Goal: Information Seeking & Learning: Learn about a topic

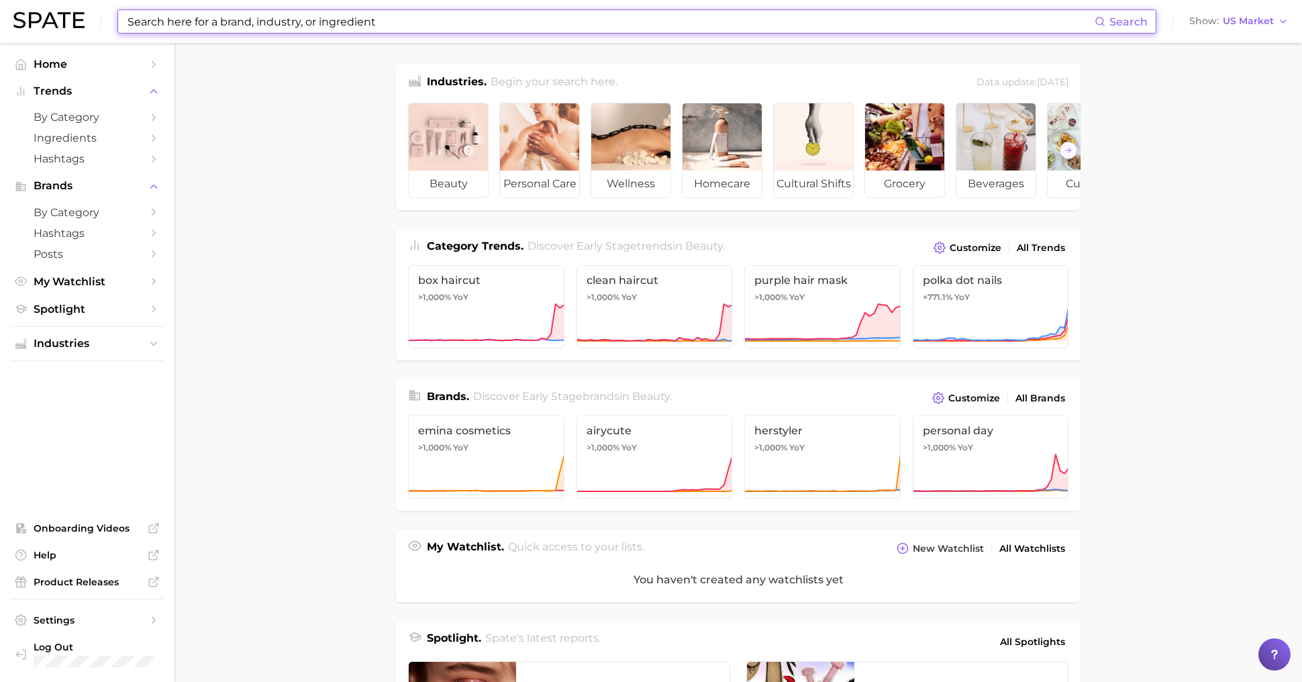
click at [227, 25] on input at bounding box center [610, 21] width 969 height 23
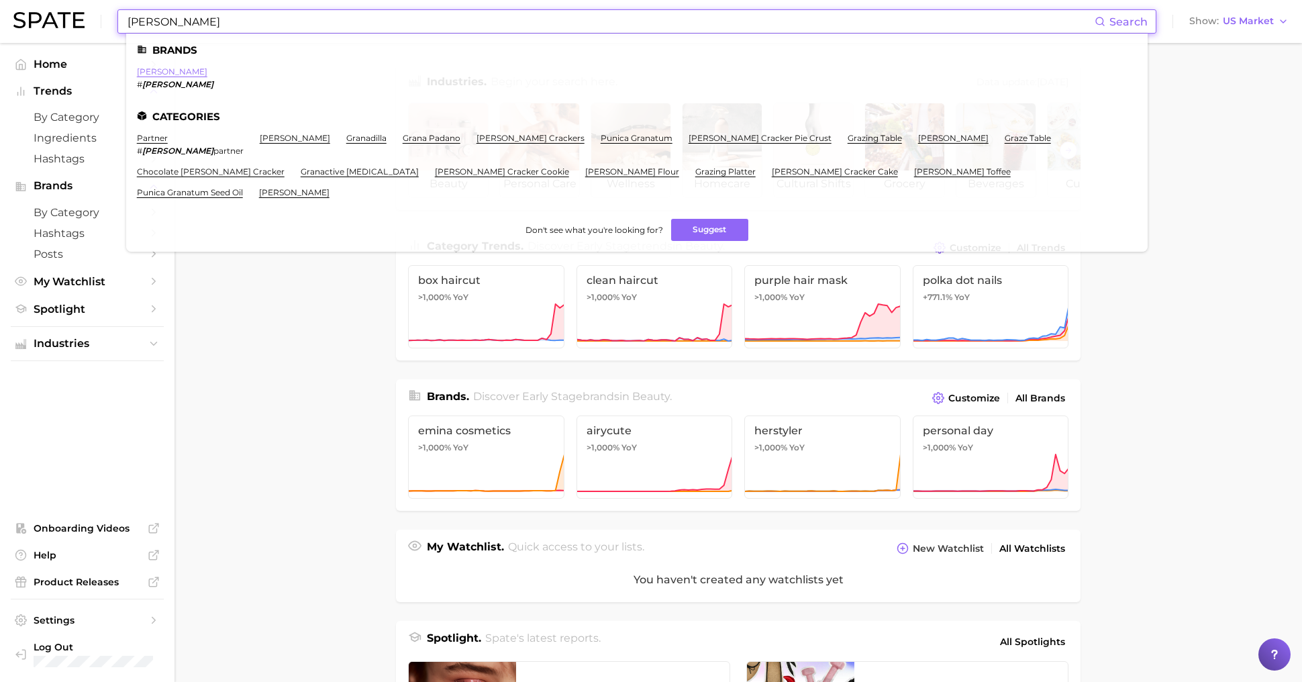
type input "[PERSON_NAME]"
click at [155, 71] on link "[PERSON_NAME]" at bounding box center [172, 71] width 70 height 10
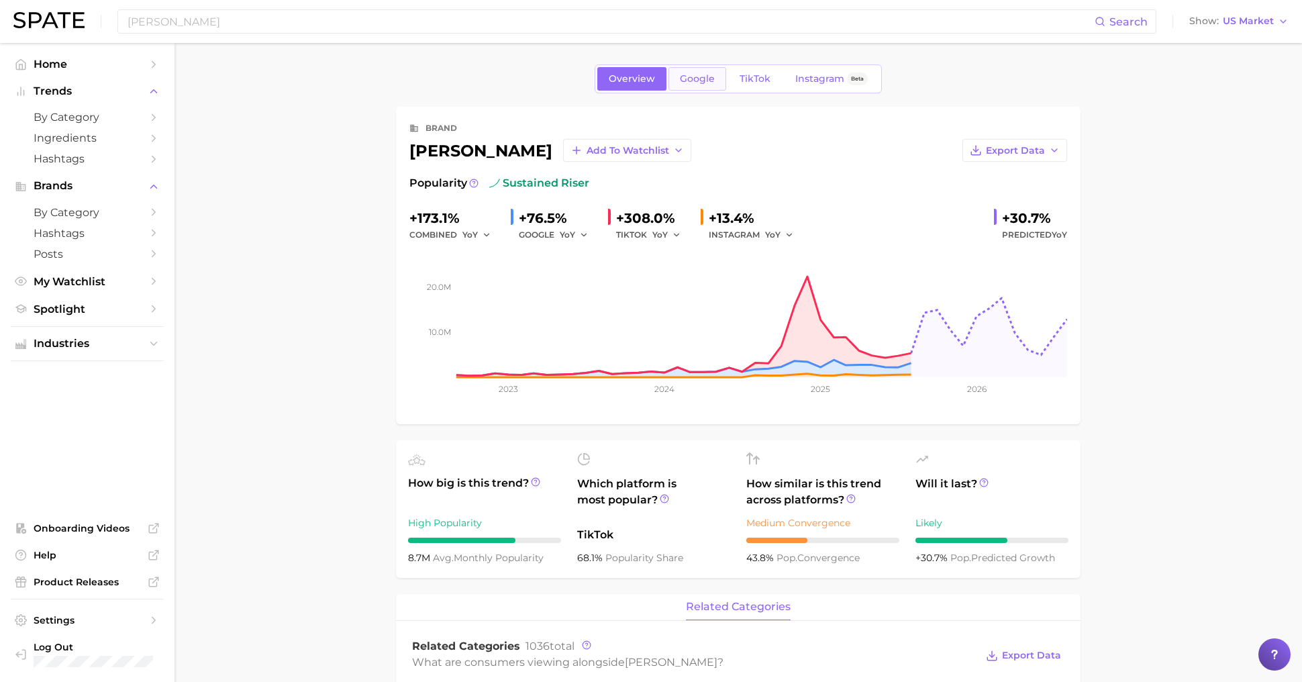
click at [691, 75] on span "Google" at bounding box center [697, 78] width 35 height 11
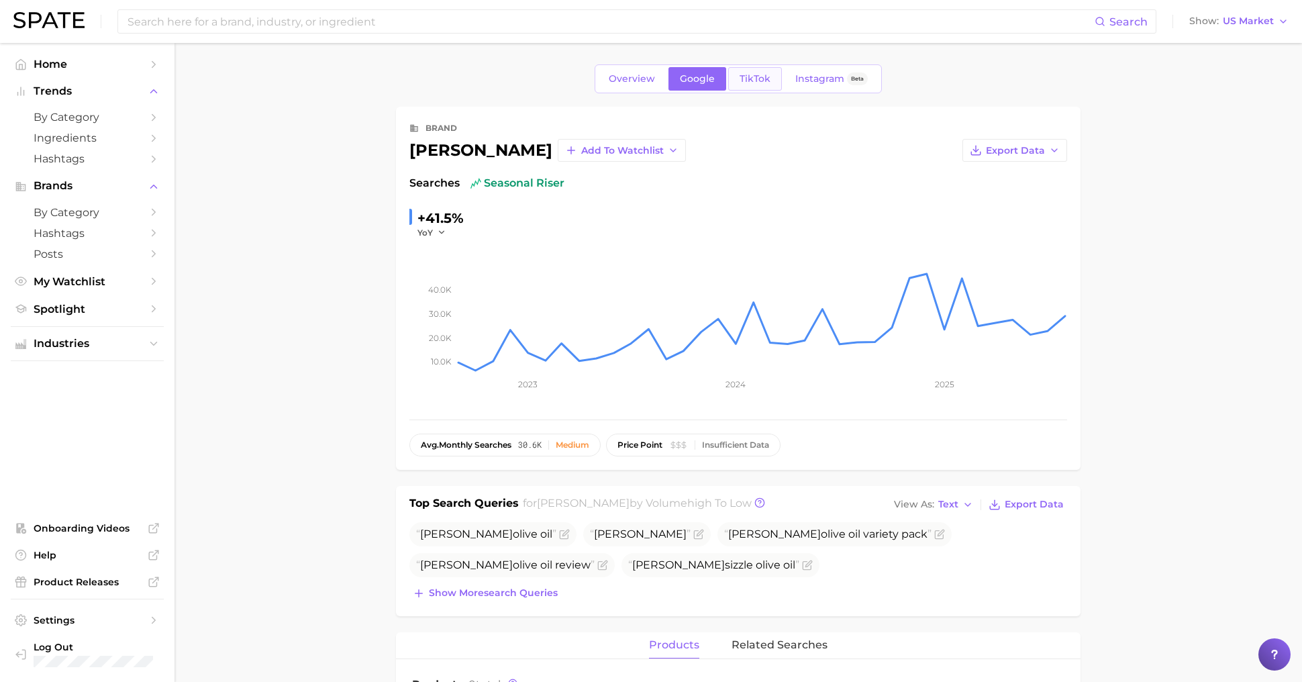
click at [768, 78] on span "TikTok" at bounding box center [755, 78] width 31 height 11
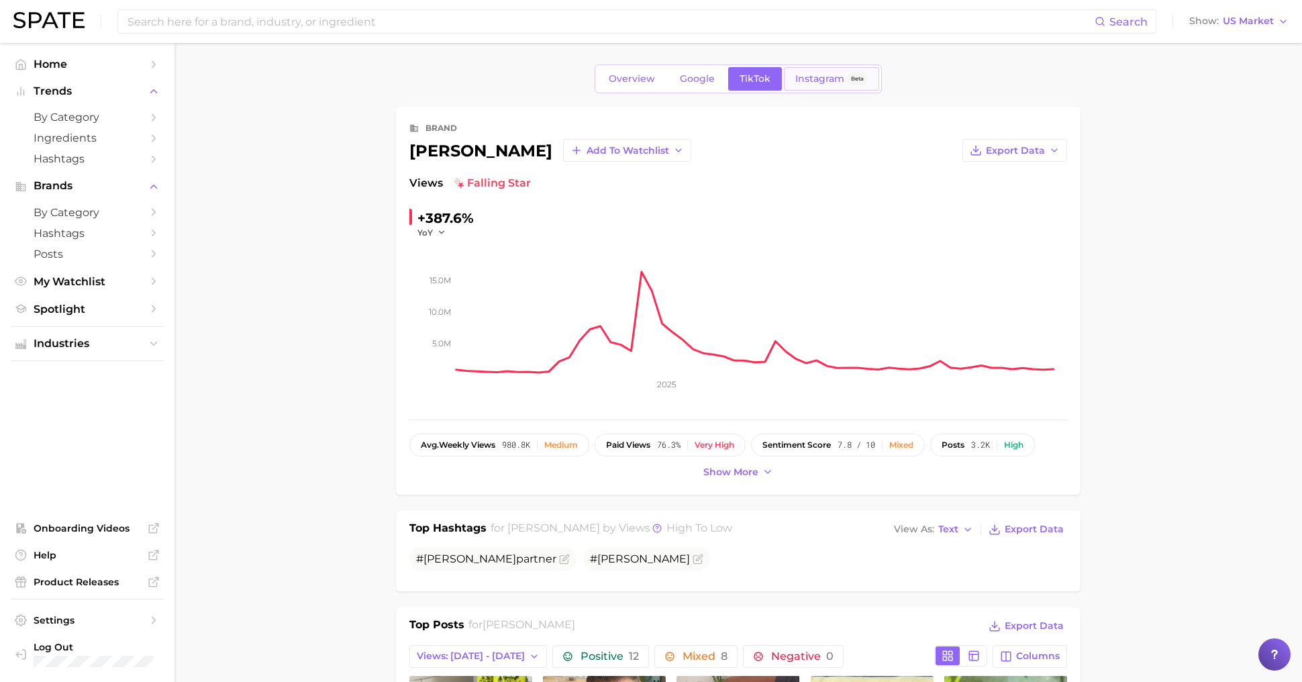
click at [814, 82] on span "Instagram" at bounding box center [819, 78] width 49 height 11
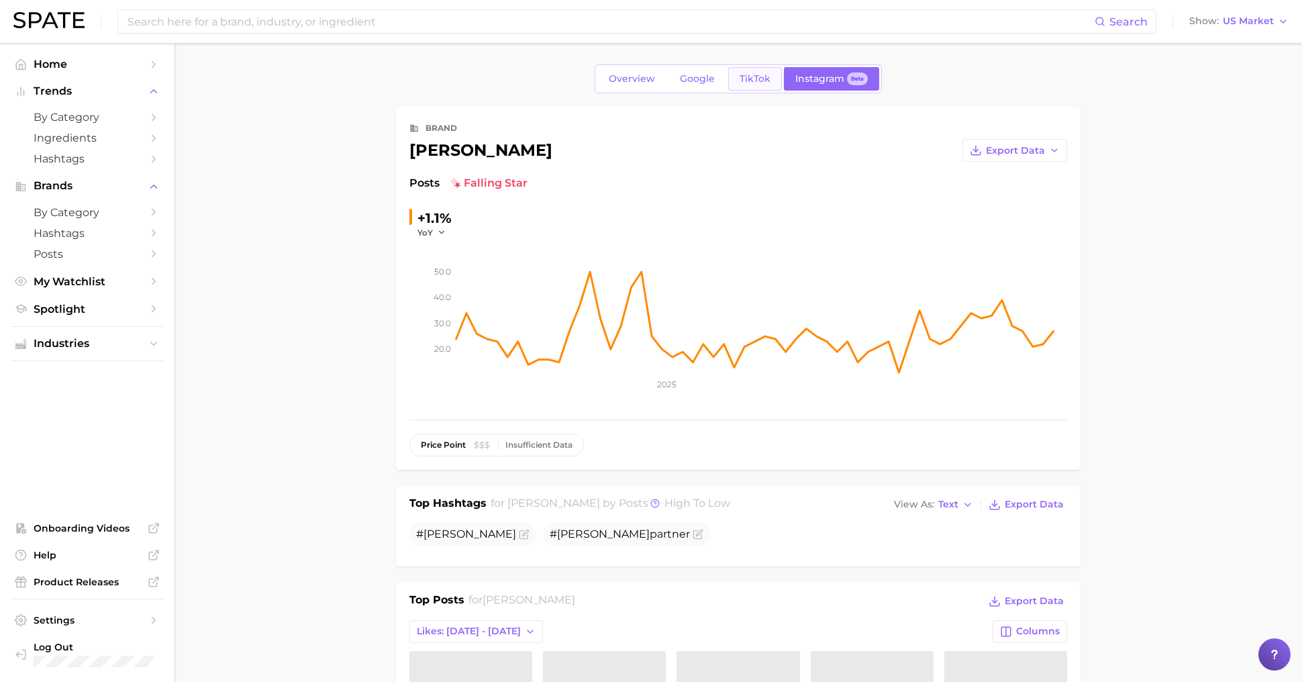
click at [771, 77] on link "TikTok" at bounding box center [755, 78] width 54 height 23
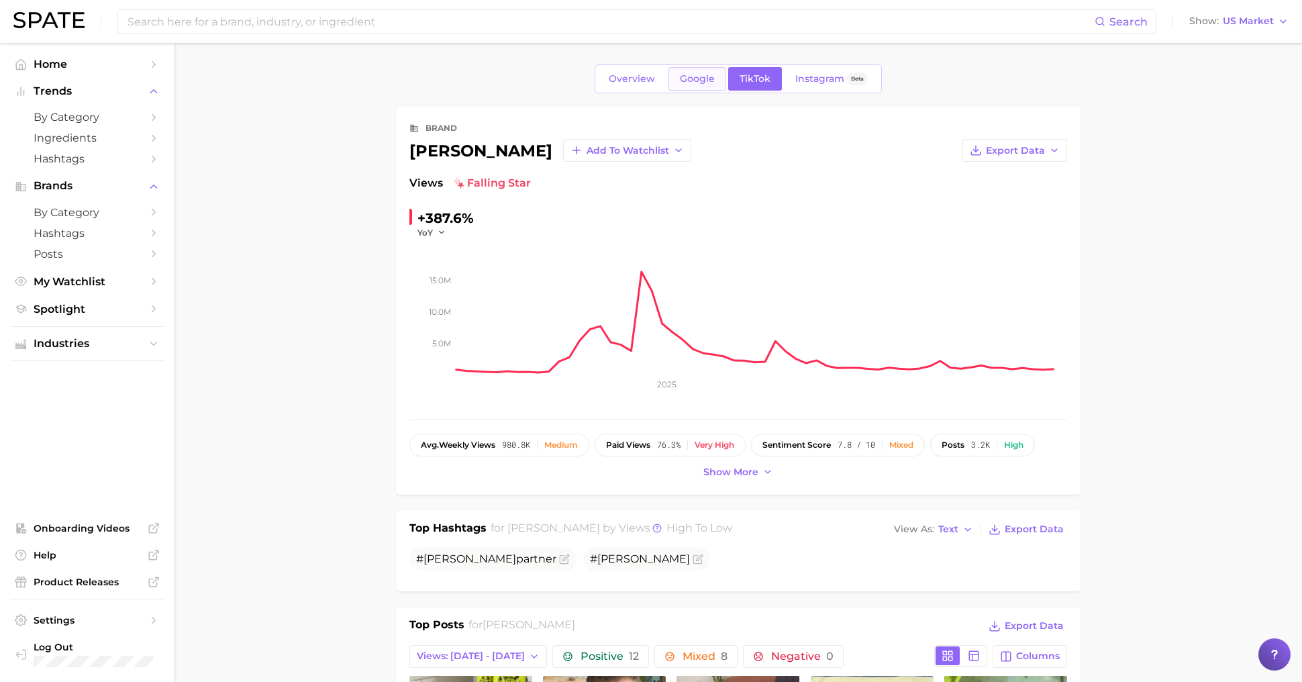
click at [695, 86] on link "Google" at bounding box center [698, 78] width 58 height 23
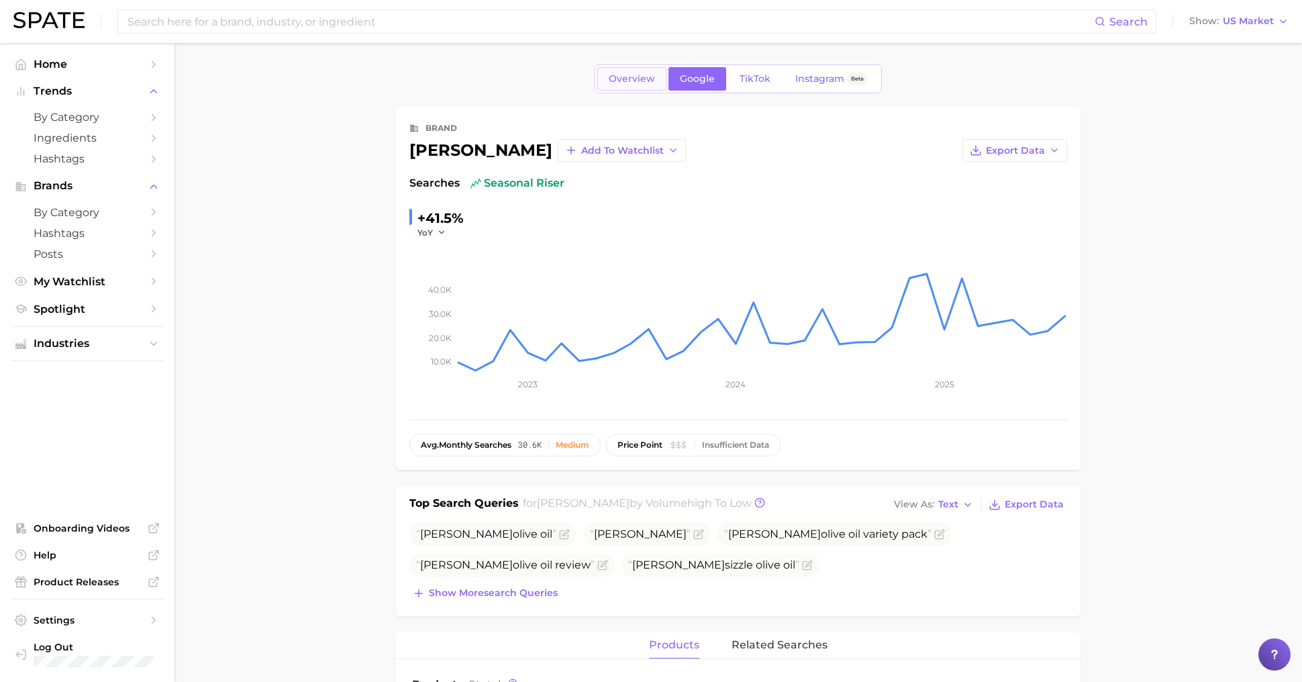
click at [650, 82] on span "Overview" at bounding box center [632, 78] width 46 height 11
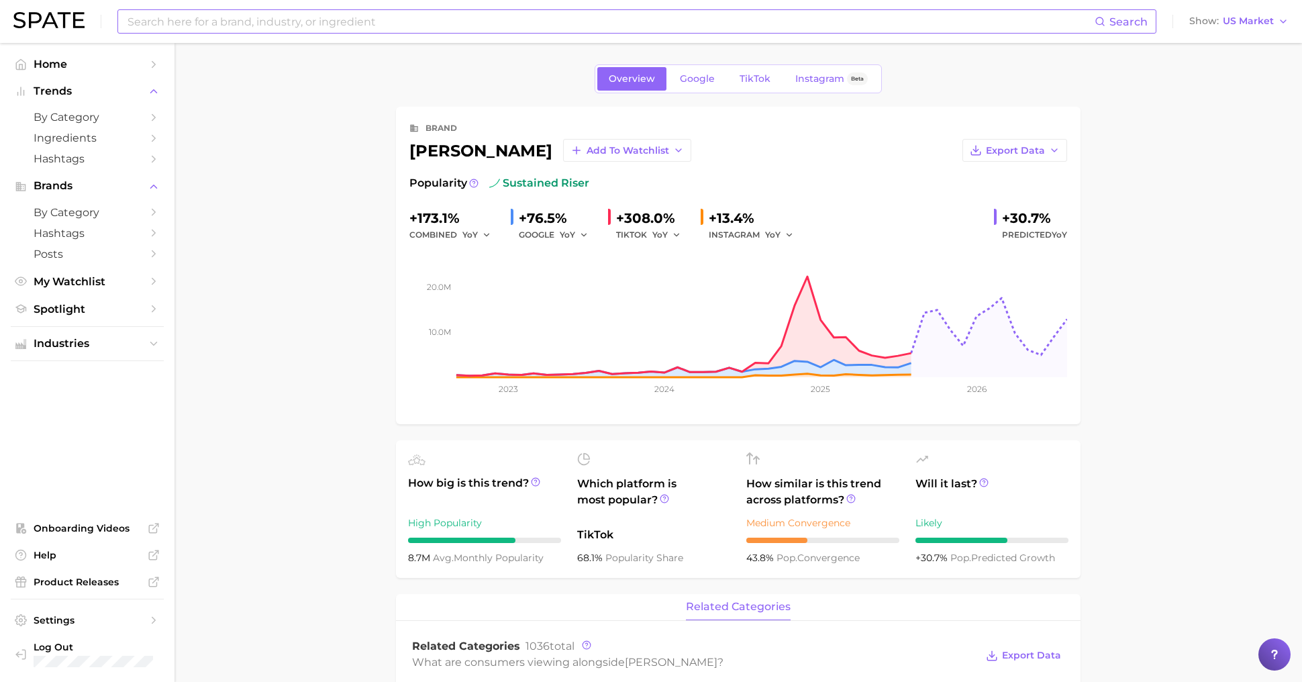
click at [473, 27] on input at bounding box center [610, 21] width 969 height 23
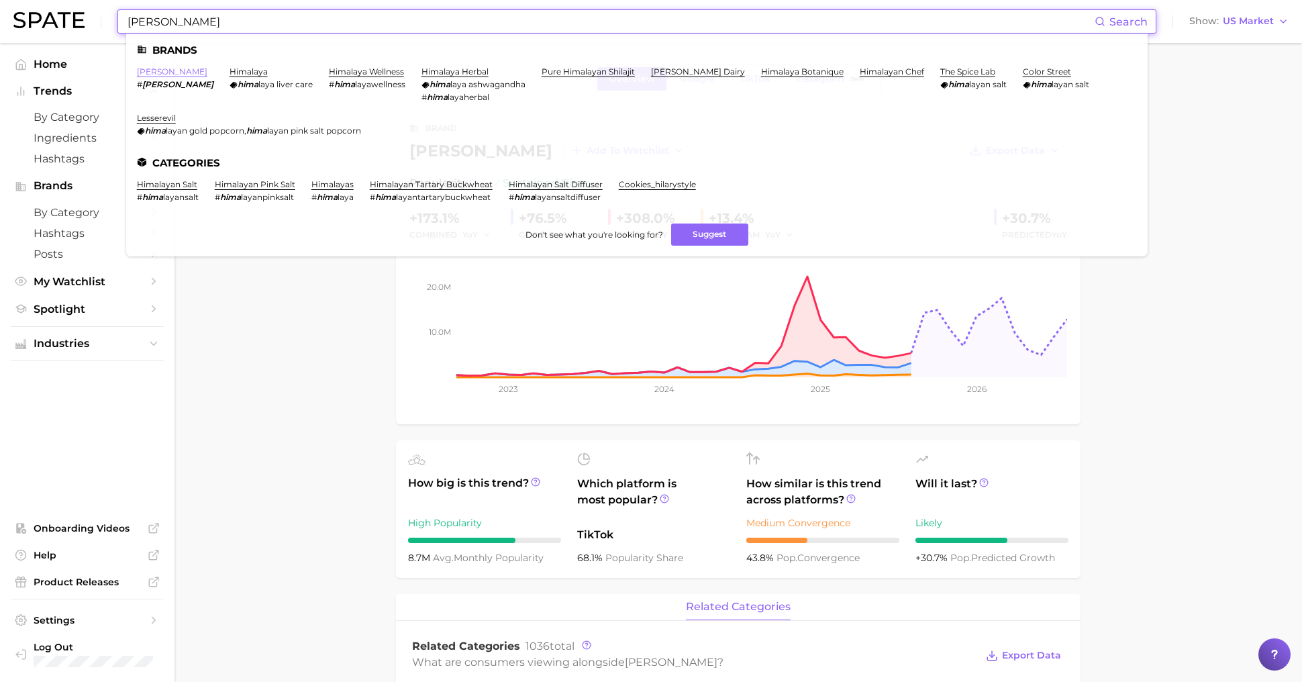
type input "[PERSON_NAME]"
click at [149, 74] on link "[PERSON_NAME]" at bounding box center [172, 71] width 70 height 10
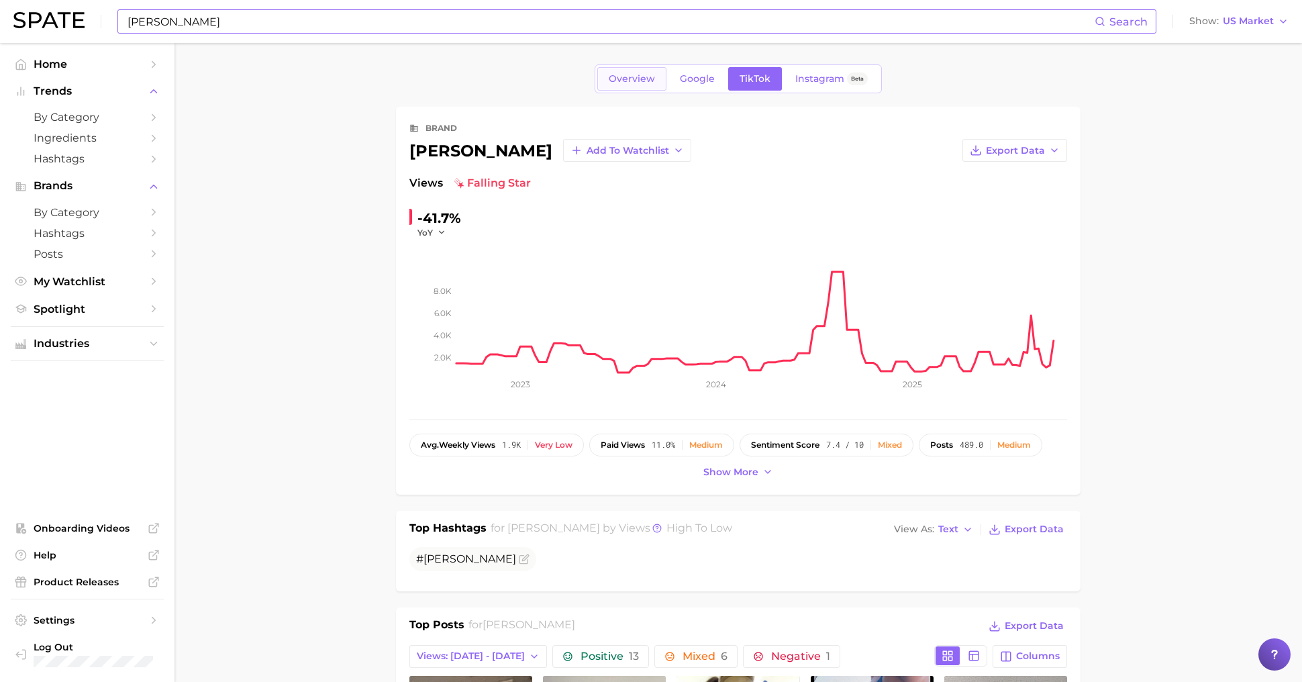
click at [649, 83] on span "Overview" at bounding box center [632, 78] width 46 height 11
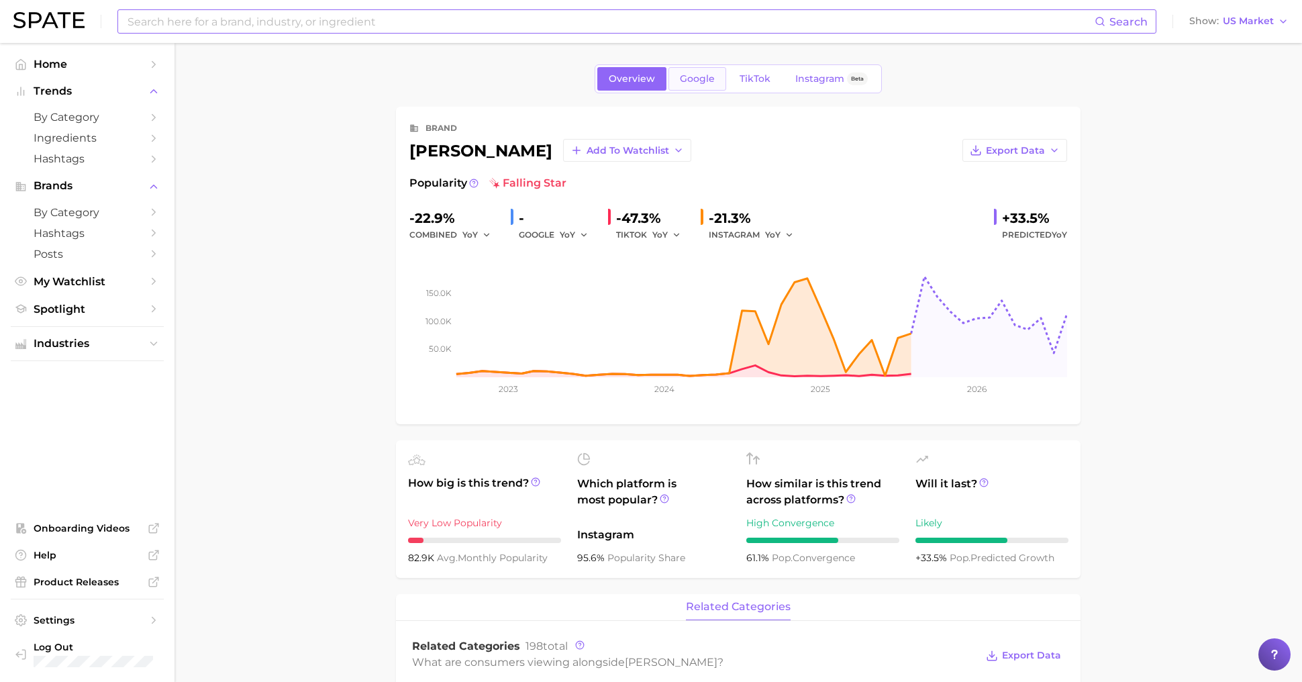
click at [692, 67] on link "Google" at bounding box center [698, 78] width 58 height 23
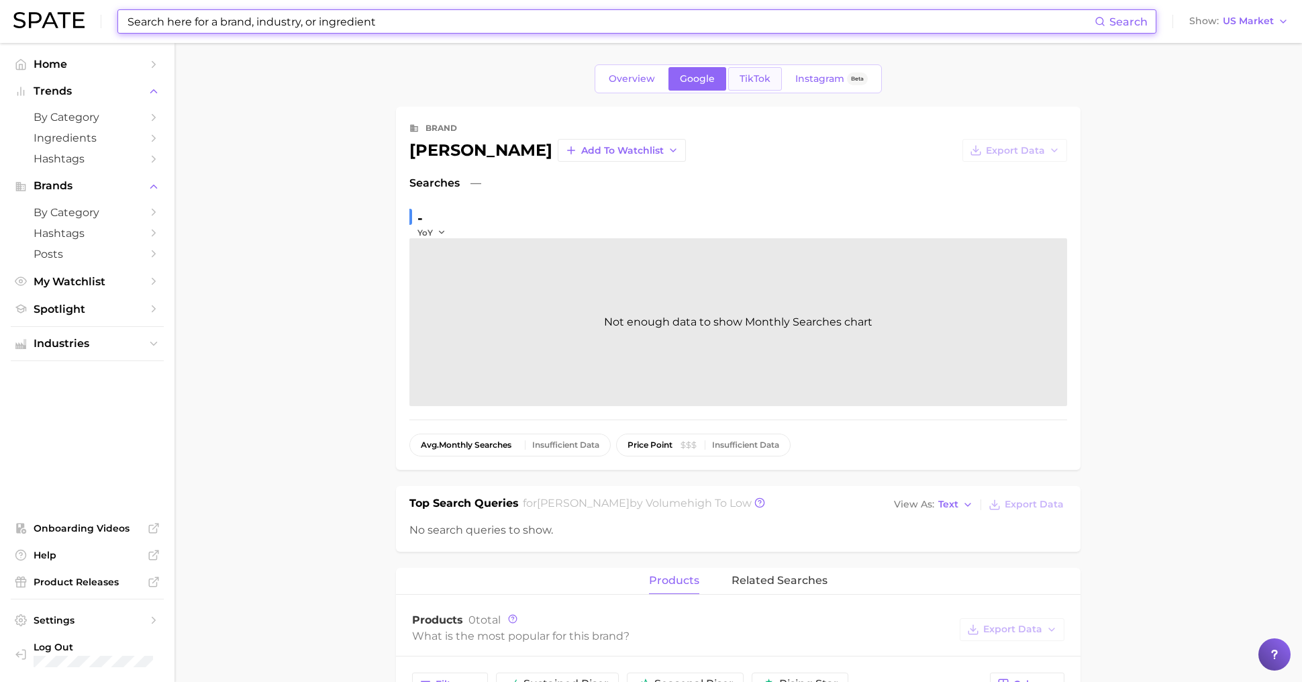
click at [745, 70] on link "TikTok" at bounding box center [755, 78] width 54 height 23
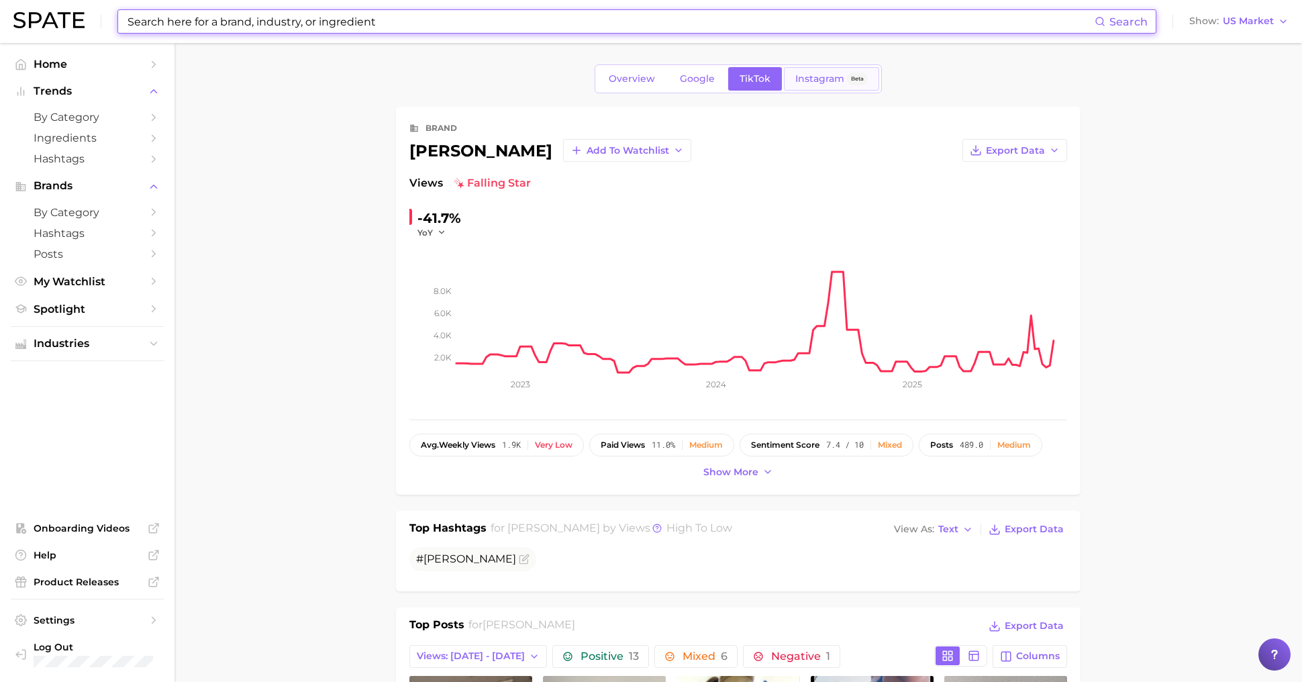
click at [812, 83] on span "Instagram" at bounding box center [819, 78] width 49 height 11
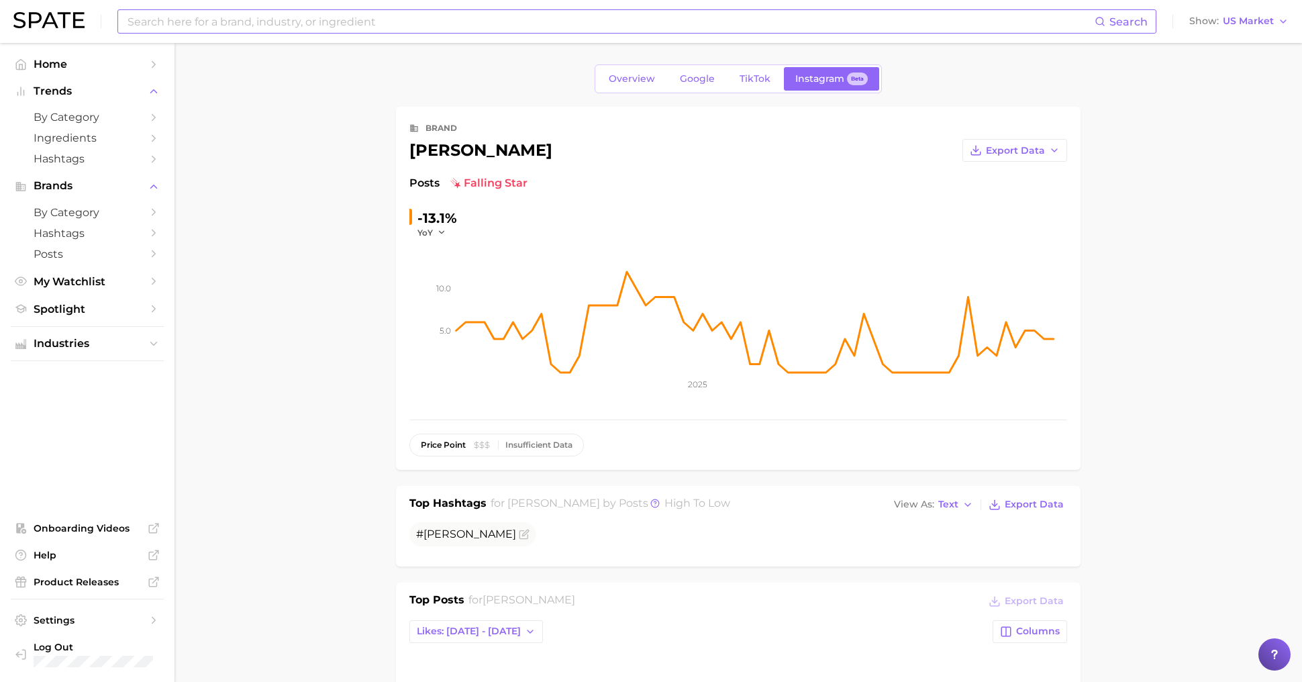
click at [759, 91] on div "Overview Google TikTok Instagram Beta" at bounding box center [738, 78] width 287 height 29
click at [760, 79] on span "TikTok" at bounding box center [755, 78] width 31 height 11
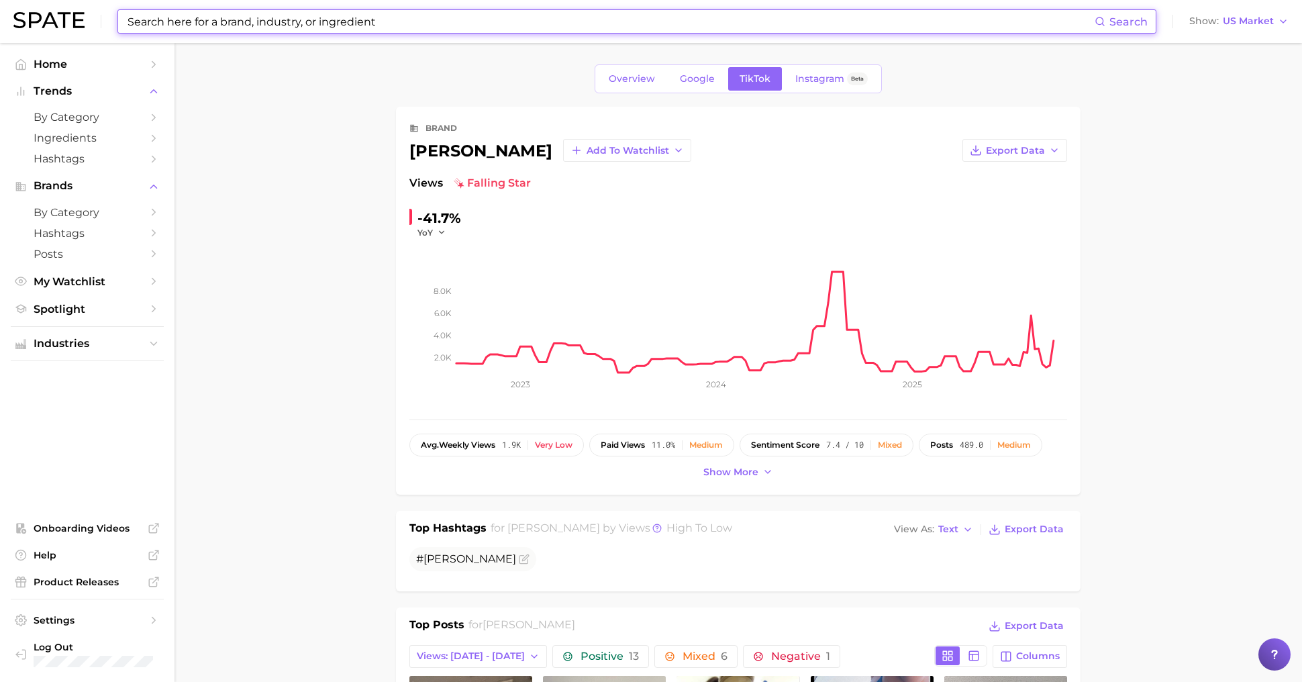
click at [644, 90] on div "Overview Google TikTok Instagram Beta" at bounding box center [738, 78] width 287 height 29
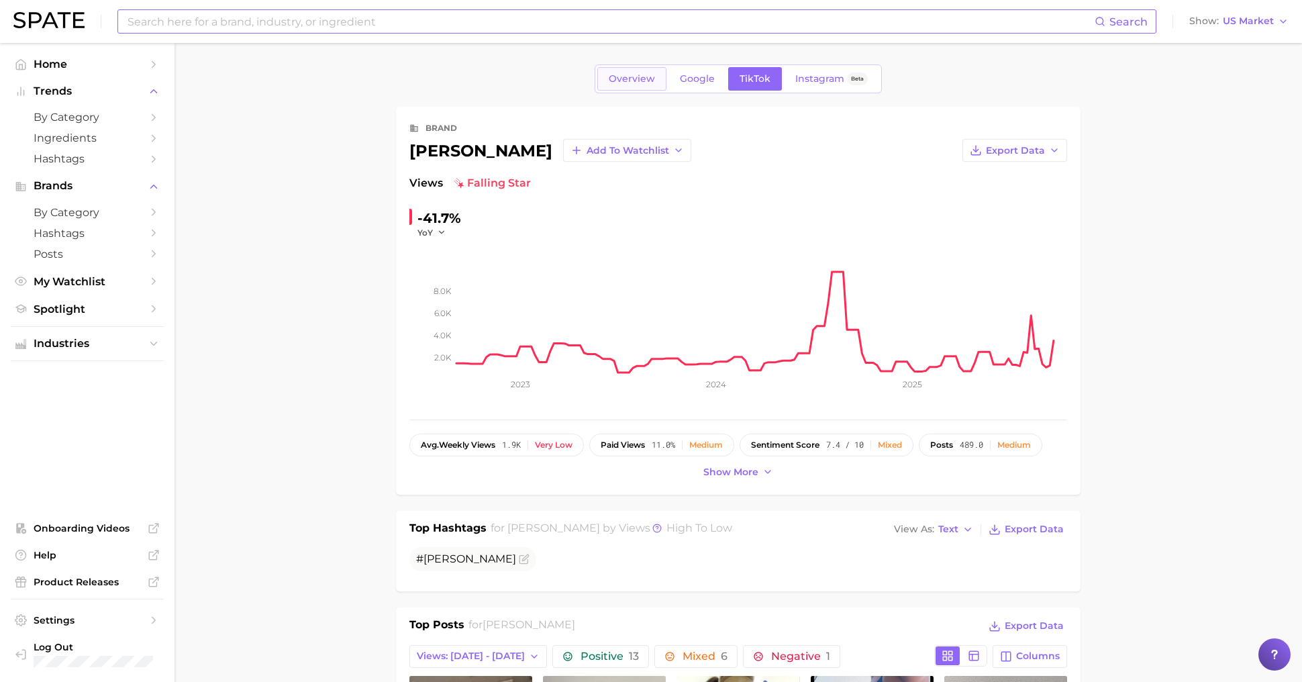
click at [635, 80] on span "Overview" at bounding box center [632, 78] width 46 height 11
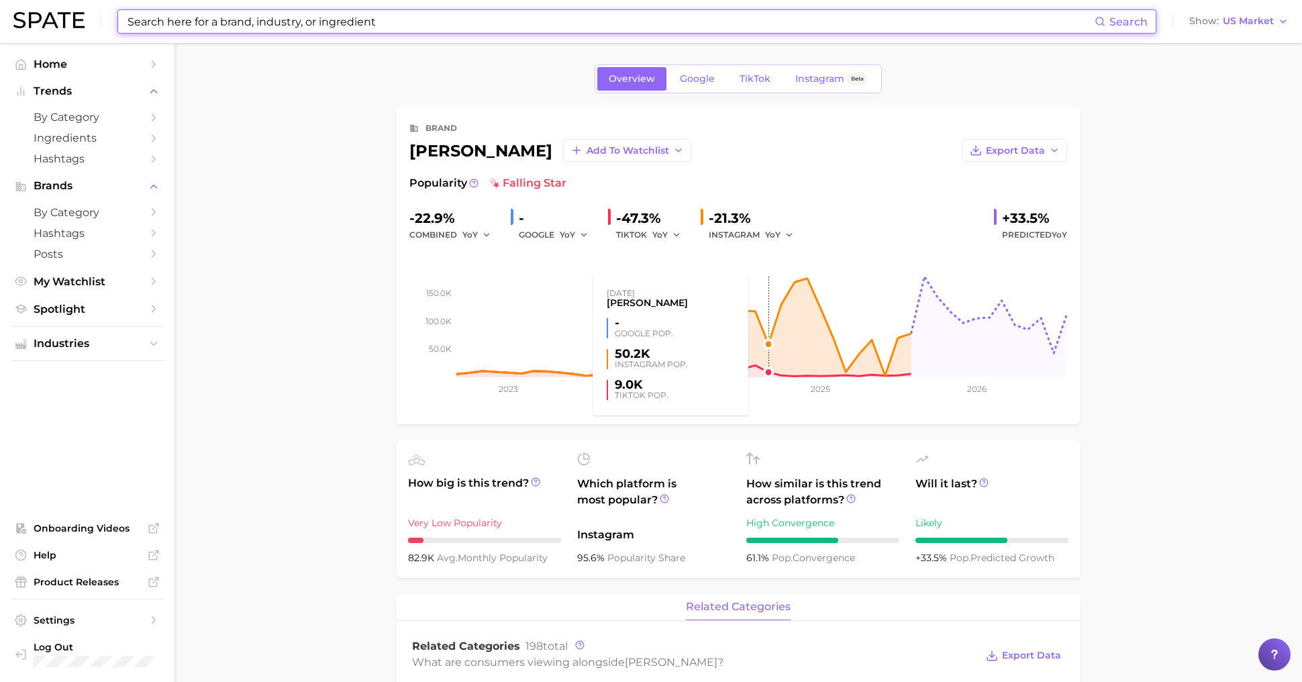
scroll to position [242, 0]
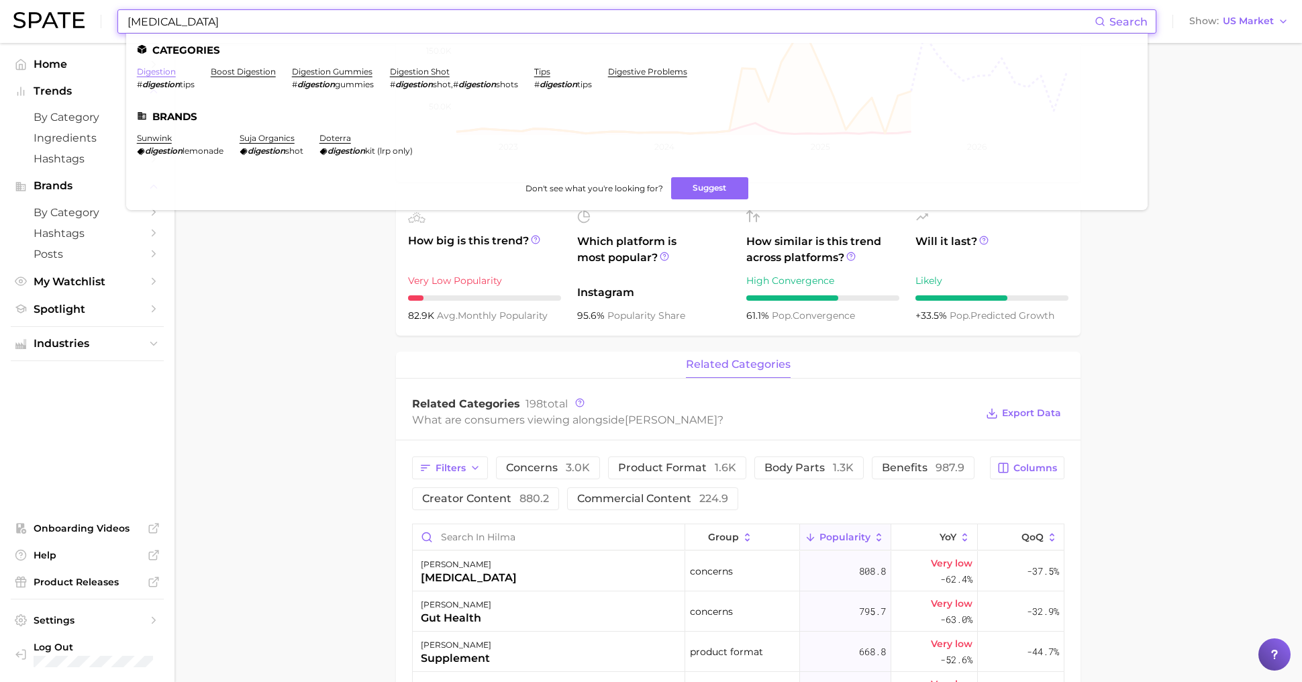
type input "[MEDICAL_DATA]"
click at [164, 73] on link "digestion" at bounding box center [156, 71] width 39 height 10
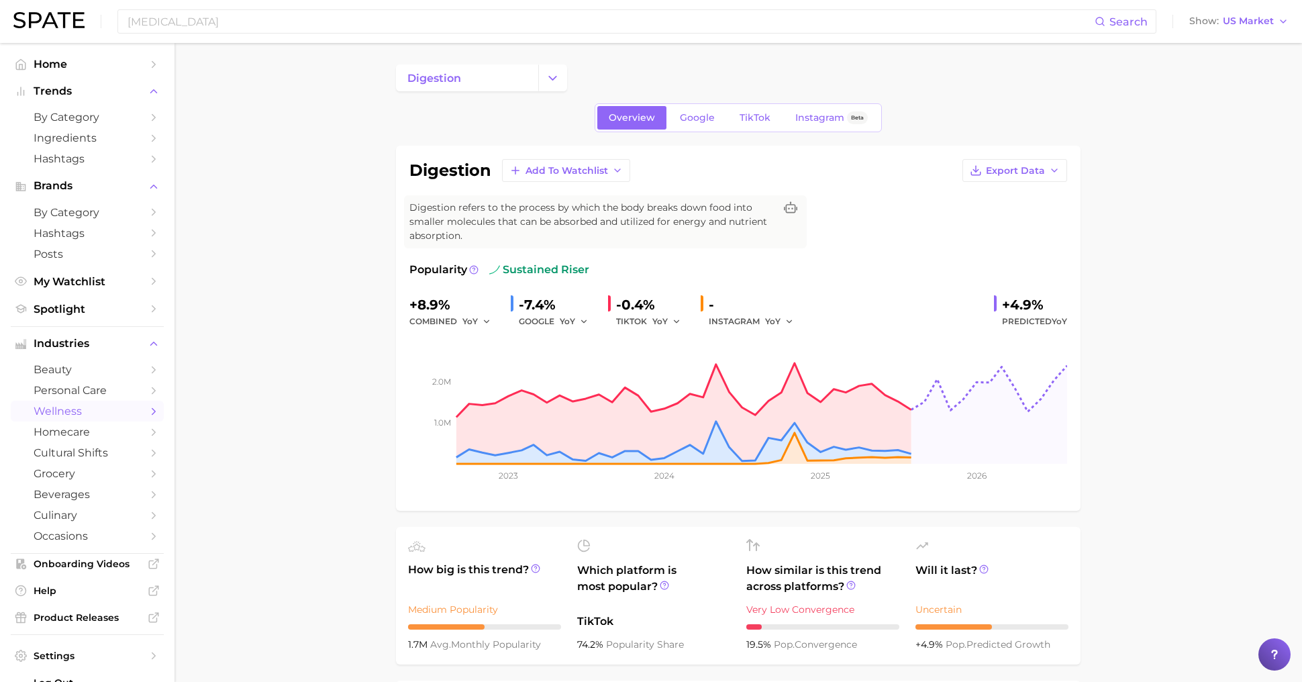
click at [79, 417] on span "wellness" at bounding box center [87, 411] width 107 height 13
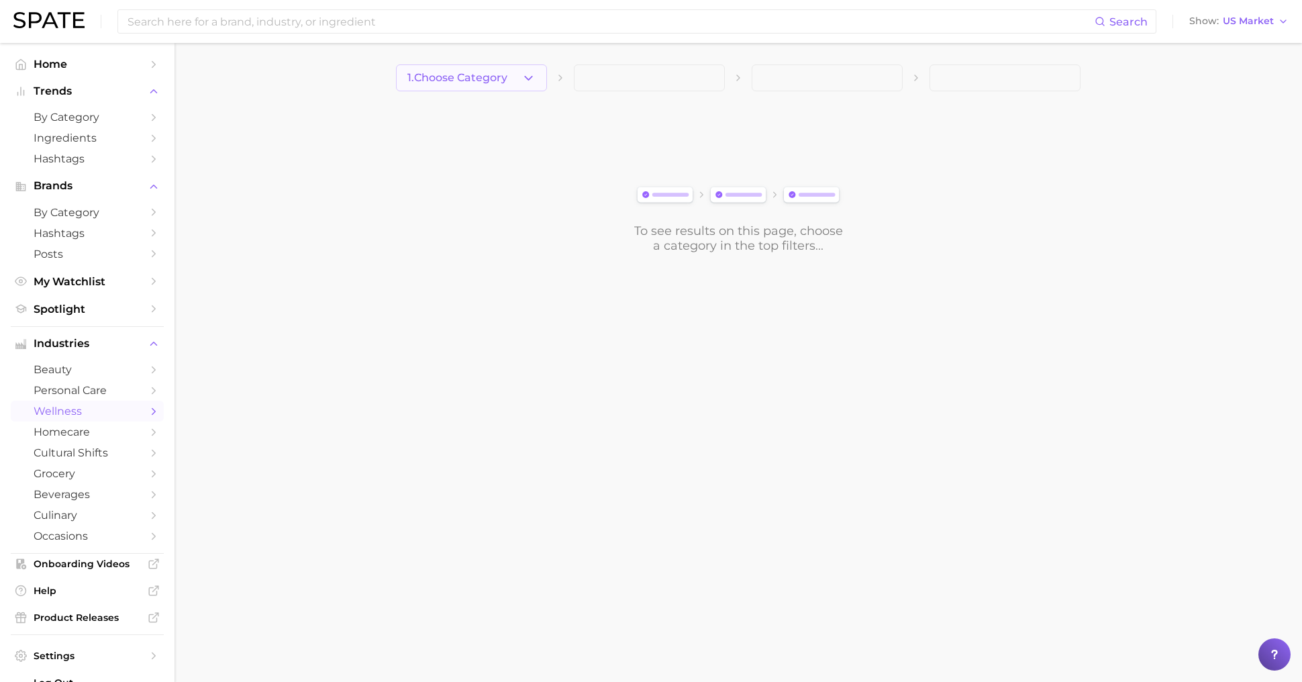
click at [493, 72] on span "1. Choose Category" at bounding box center [457, 78] width 100 height 12
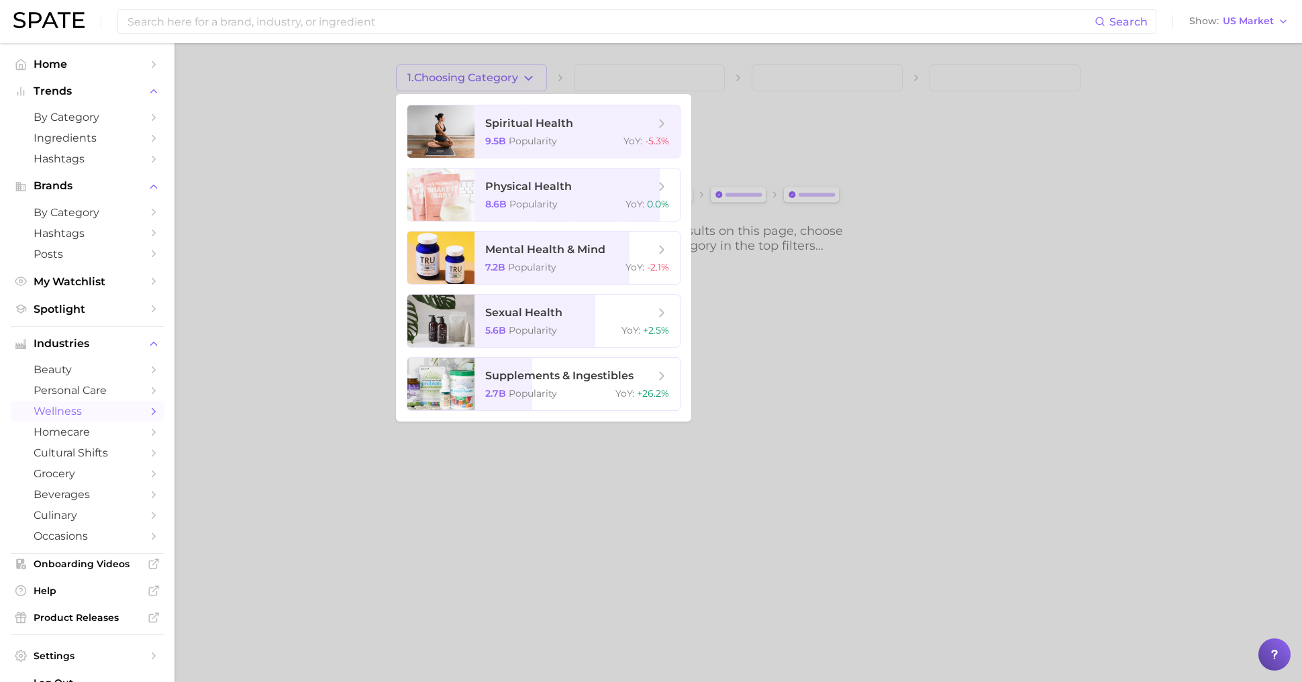
click at [216, 488] on div at bounding box center [651, 341] width 1302 height 682
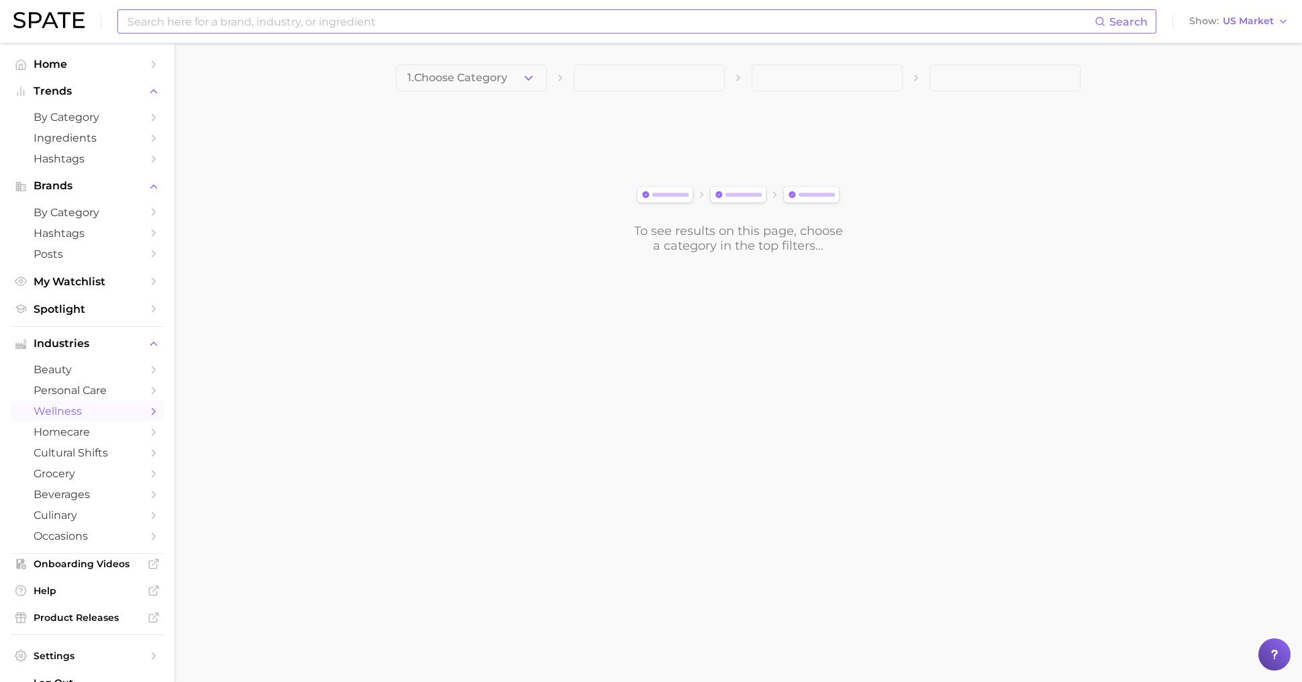
click at [238, 13] on input at bounding box center [610, 21] width 969 height 23
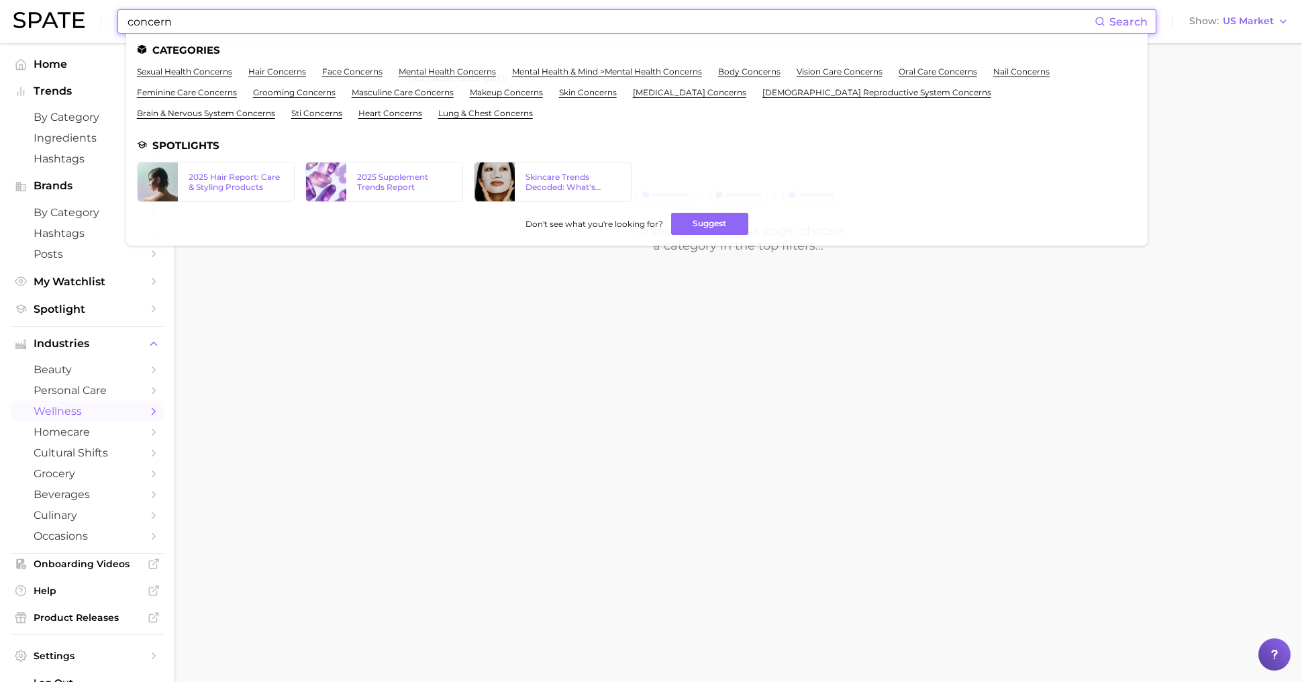
click at [127, 23] on input "concern" at bounding box center [610, 21] width 969 height 23
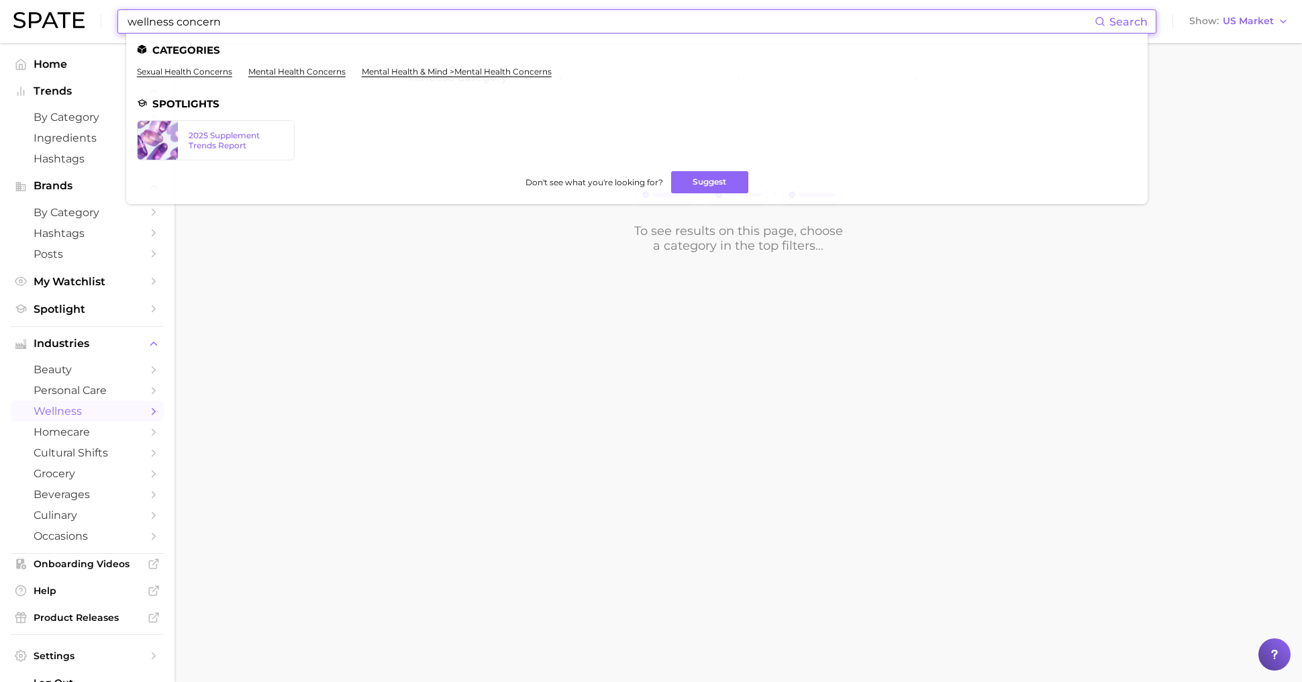
type input "wellness concern"
click at [225, 413] on body "wellness concern Search Categories sexual health concerns mental health concern…" at bounding box center [651, 341] width 1302 height 682
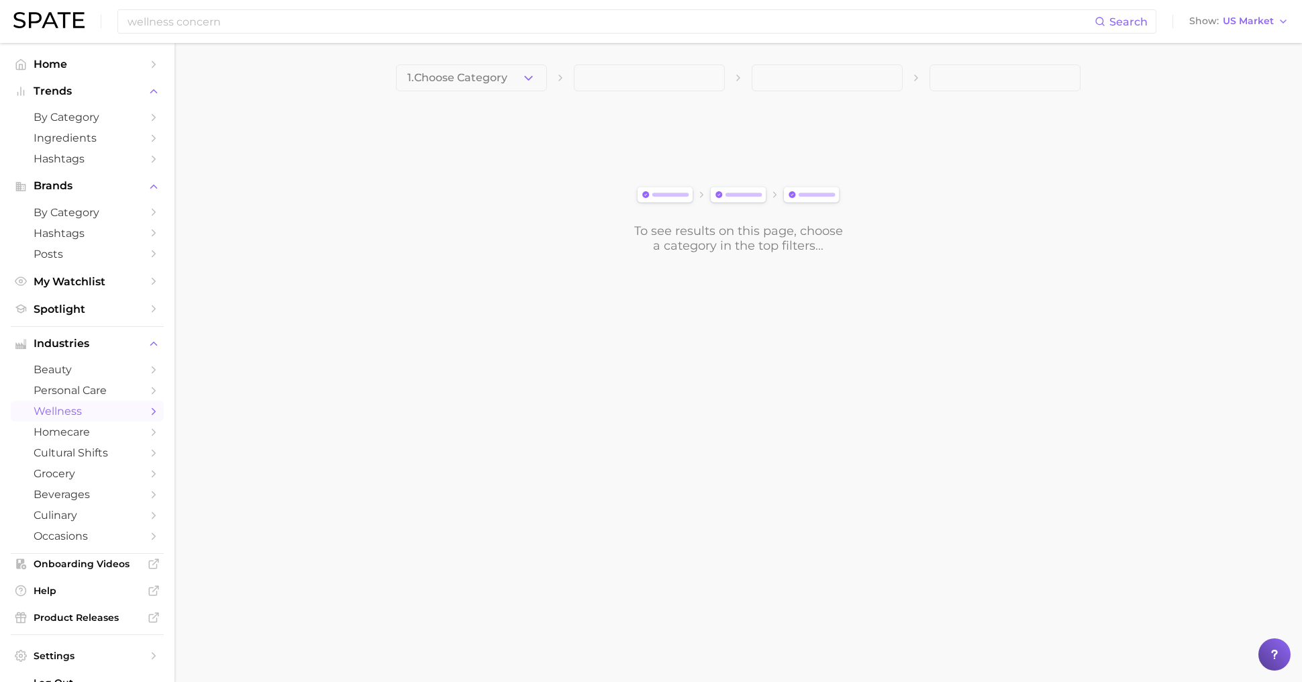
click at [93, 413] on span "wellness" at bounding box center [87, 411] width 107 height 13
click at [467, 77] on span "1. Choose Category" at bounding box center [457, 78] width 100 height 12
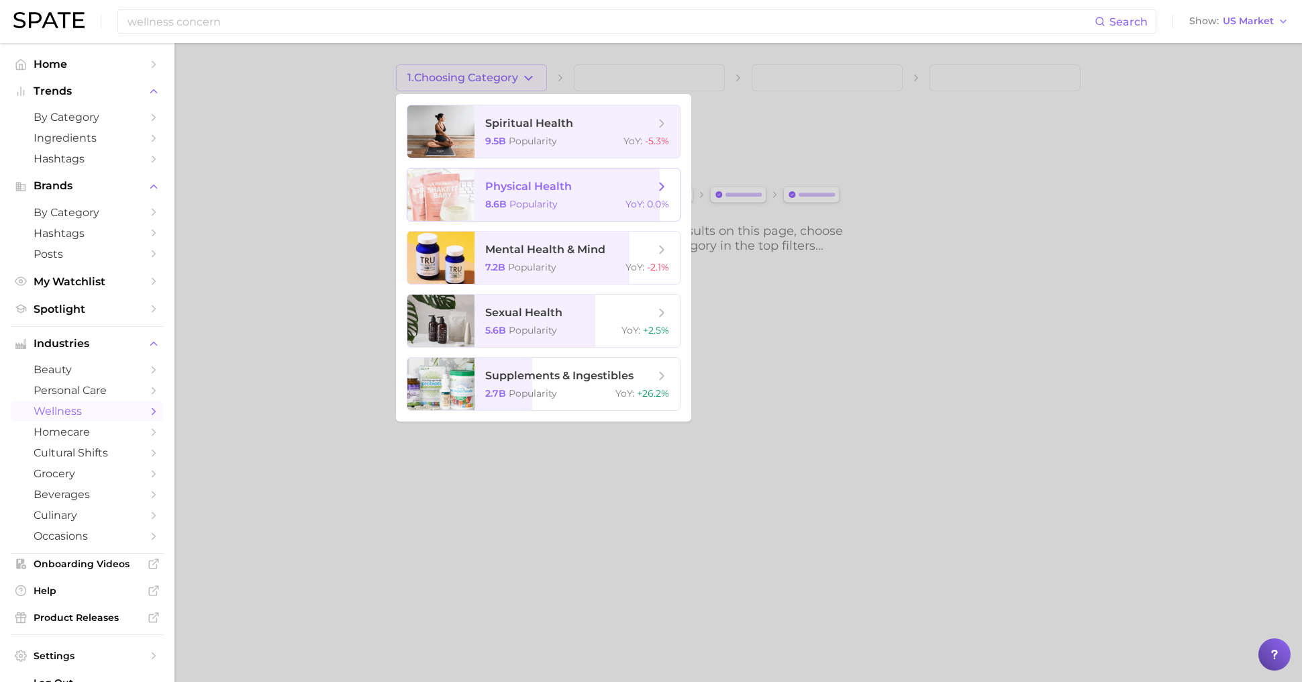
click at [538, 209] on span "Popularity" at bounding box center [533, 204] width 48 height 12
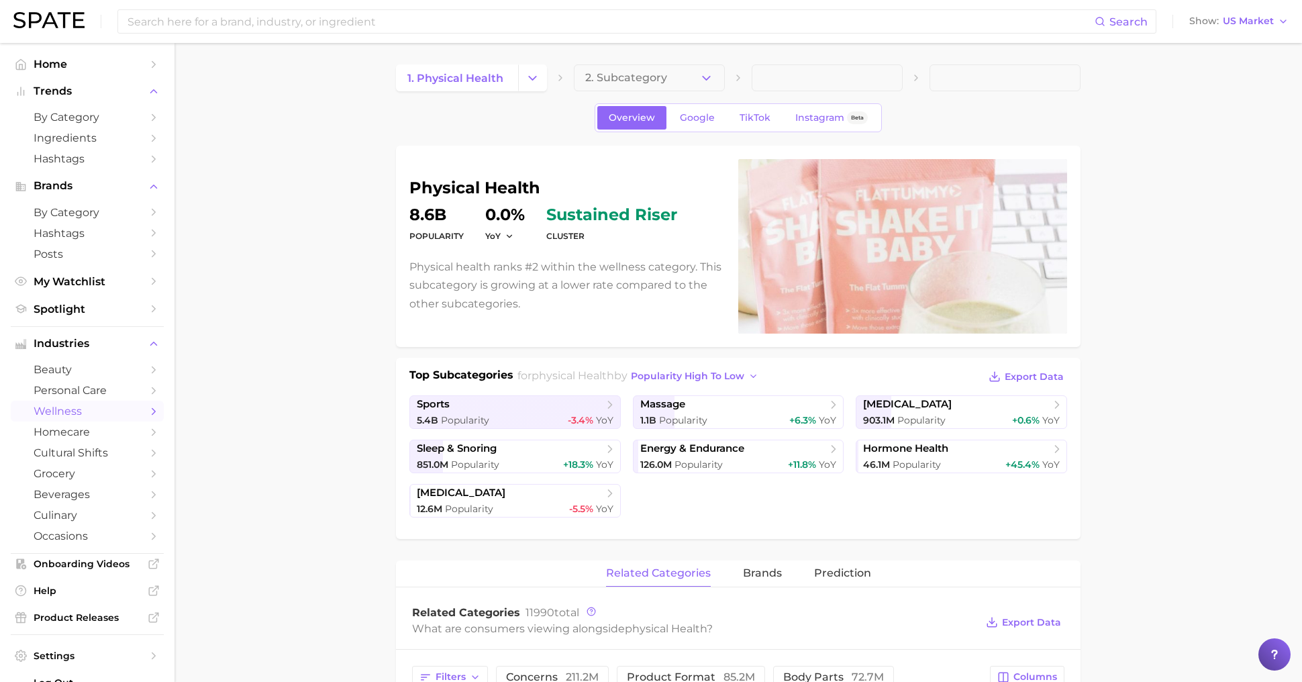
click at [627, 79] on span "2. Subcategory" at bounding box center [626, 78] width 82 height 12
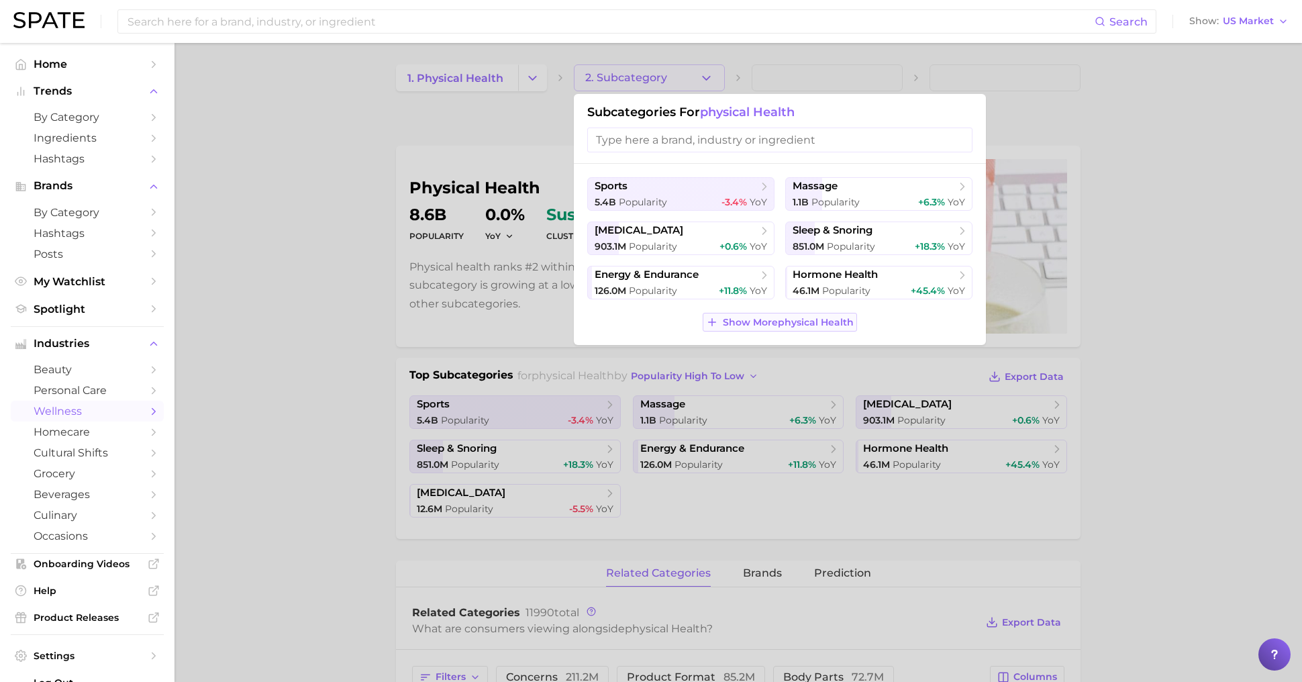
click at [800, 320] on span "Show More physical health" at bounding box center [788, 322] width 131 height 11
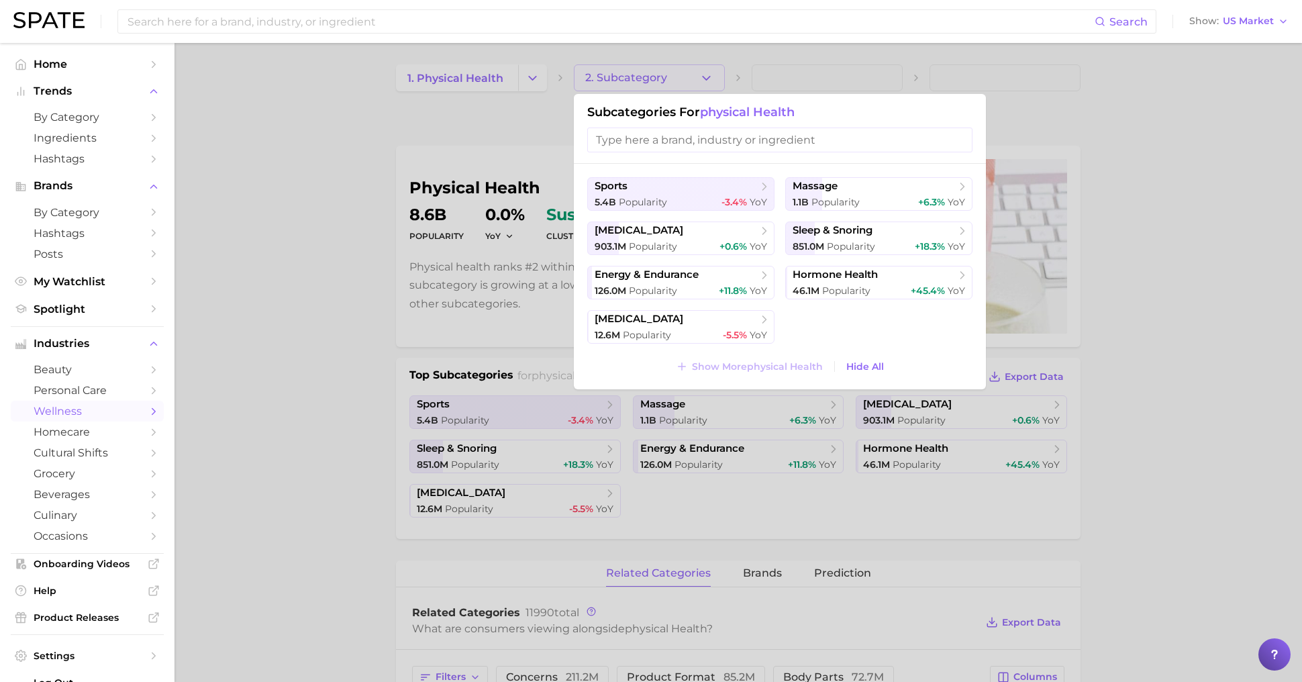
click at [812, 338] on ul "sports 5.4b Popularity -3.4% YoY massage 1.1b Popularity +6.3% YoY [MEDICAL_DAT…" at bounding box center [779, 260] width 385 height 166
click at [673, 240] on span "Popularity" at bounding box center [653, 246] width 48 height 12
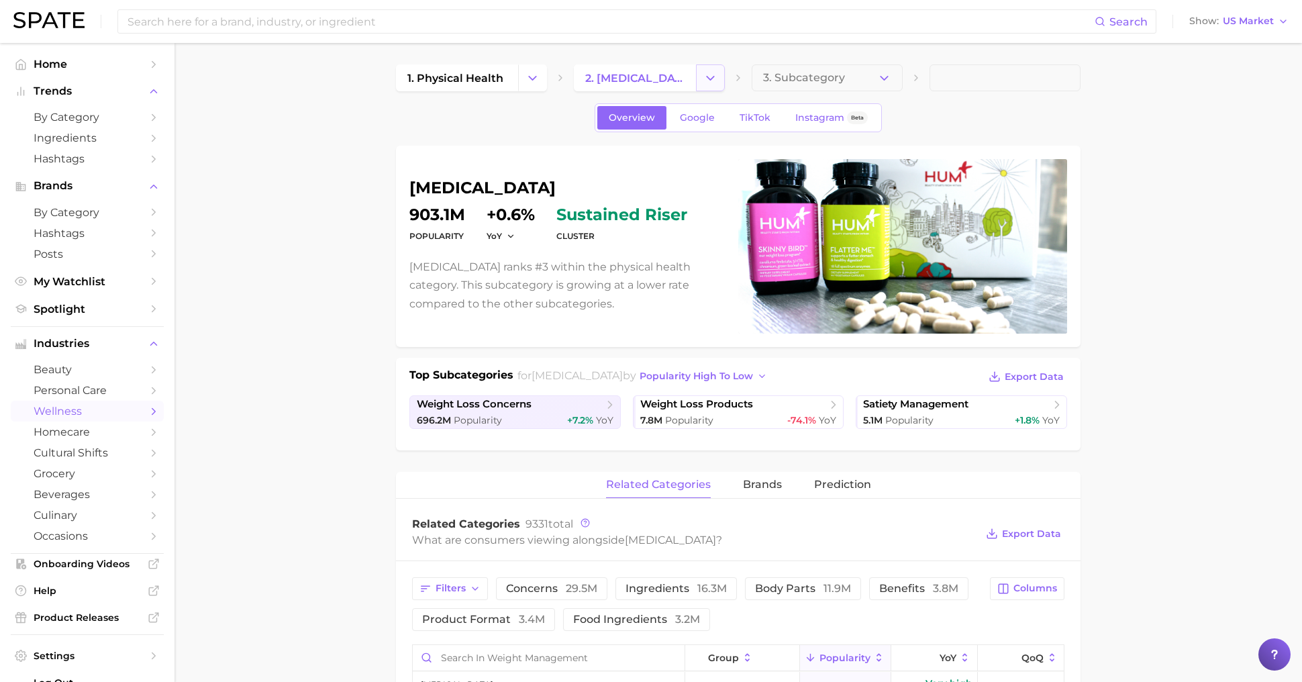
click at [710, 77] on icon "Change Category" at bounding box center [710, 78] width 14 height 14
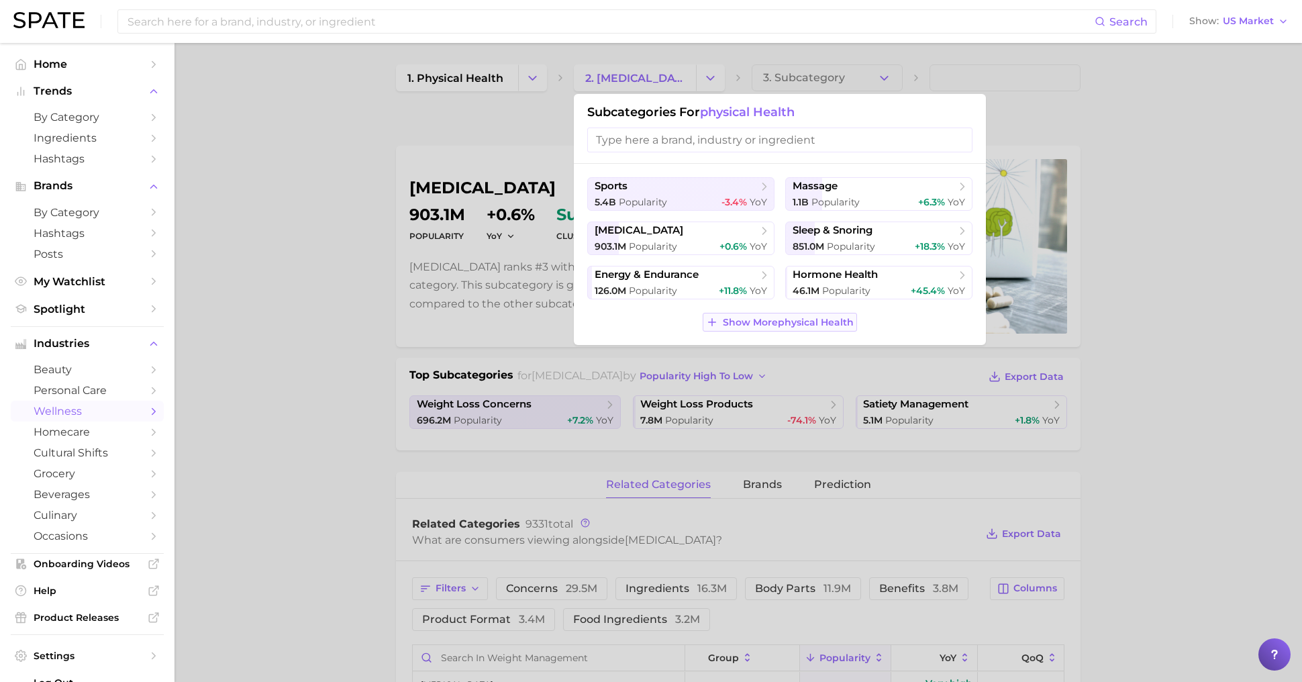
click at [787, 323] on span "Show More physical health" at bounding box center [788, 322] width 131 height 11
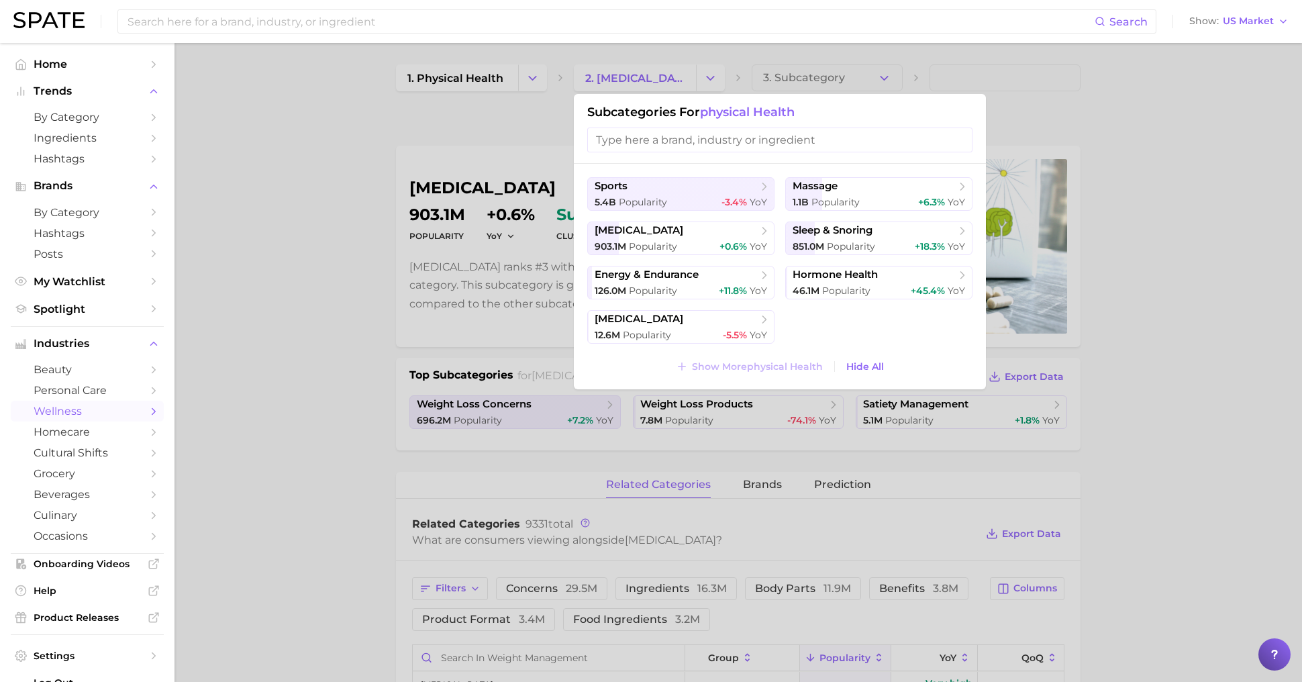
click at [616, 70] on div at bounding box center [651, 341] width 1302 height 682
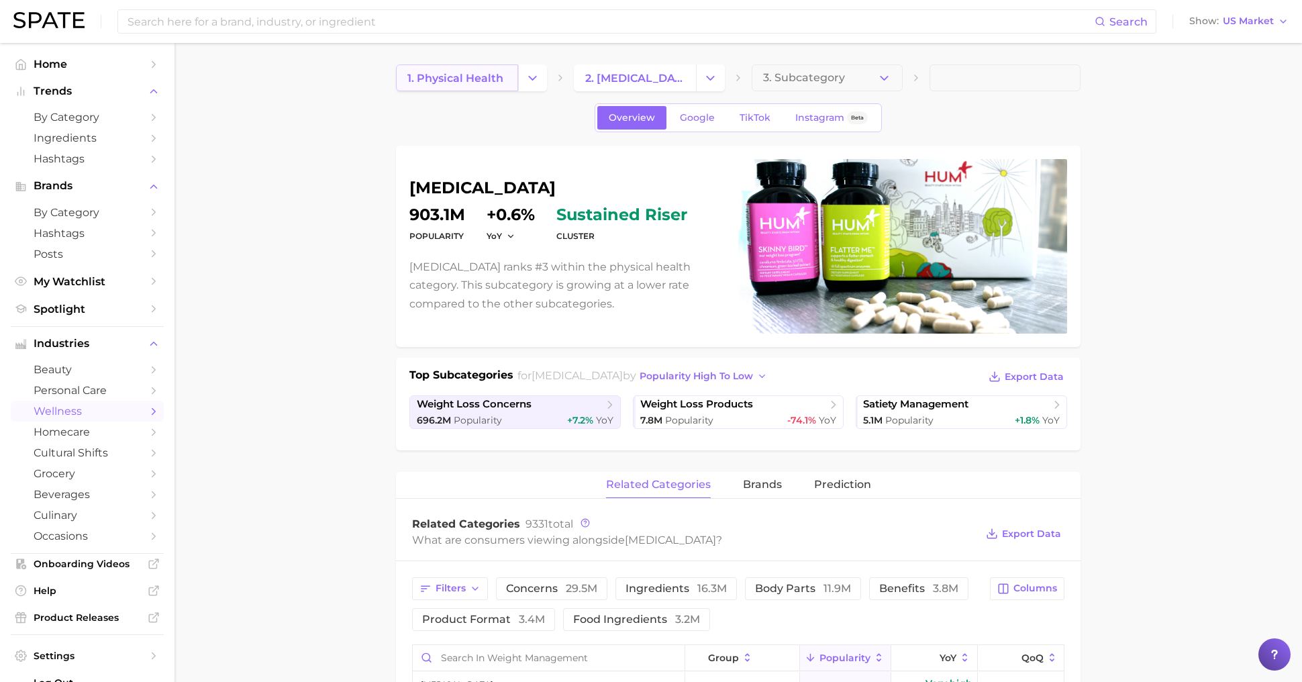
click at [498, 77] on span "1. physical health" at bounding box center [455, 78] width 96 height 13
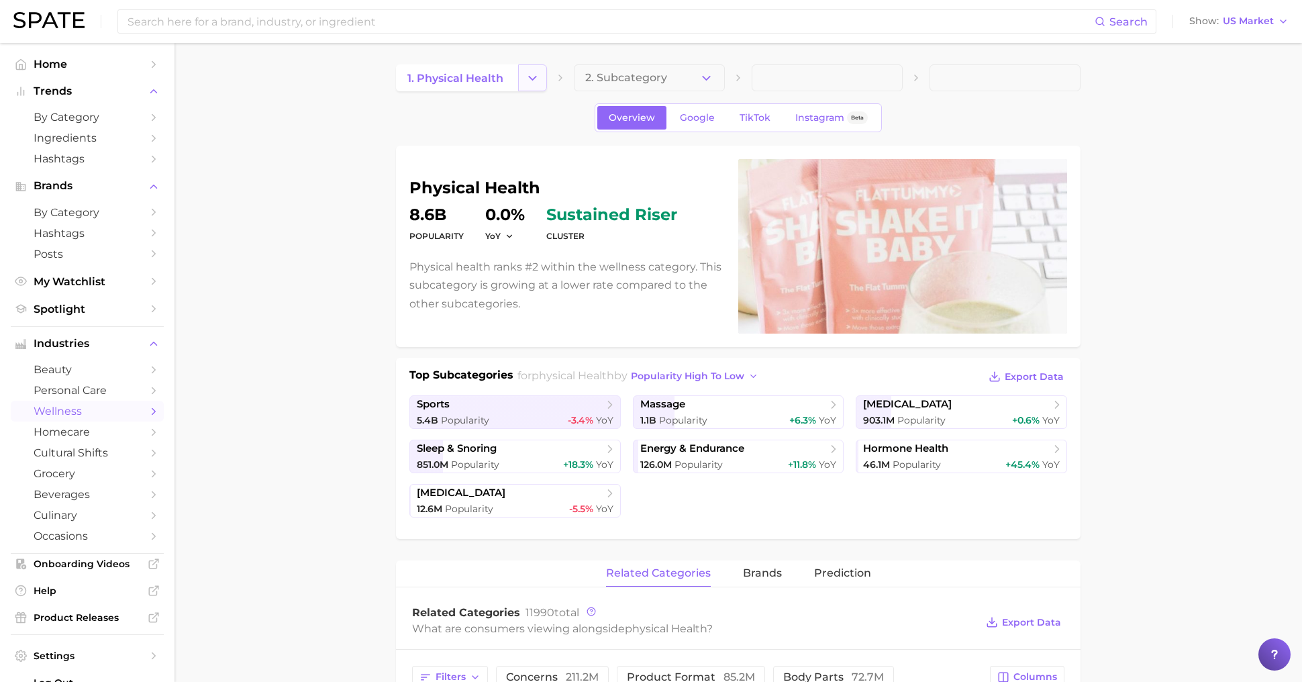
click at [530, 75] on icon "Change Category" at bounding box center [533, 78] width 14 height 14
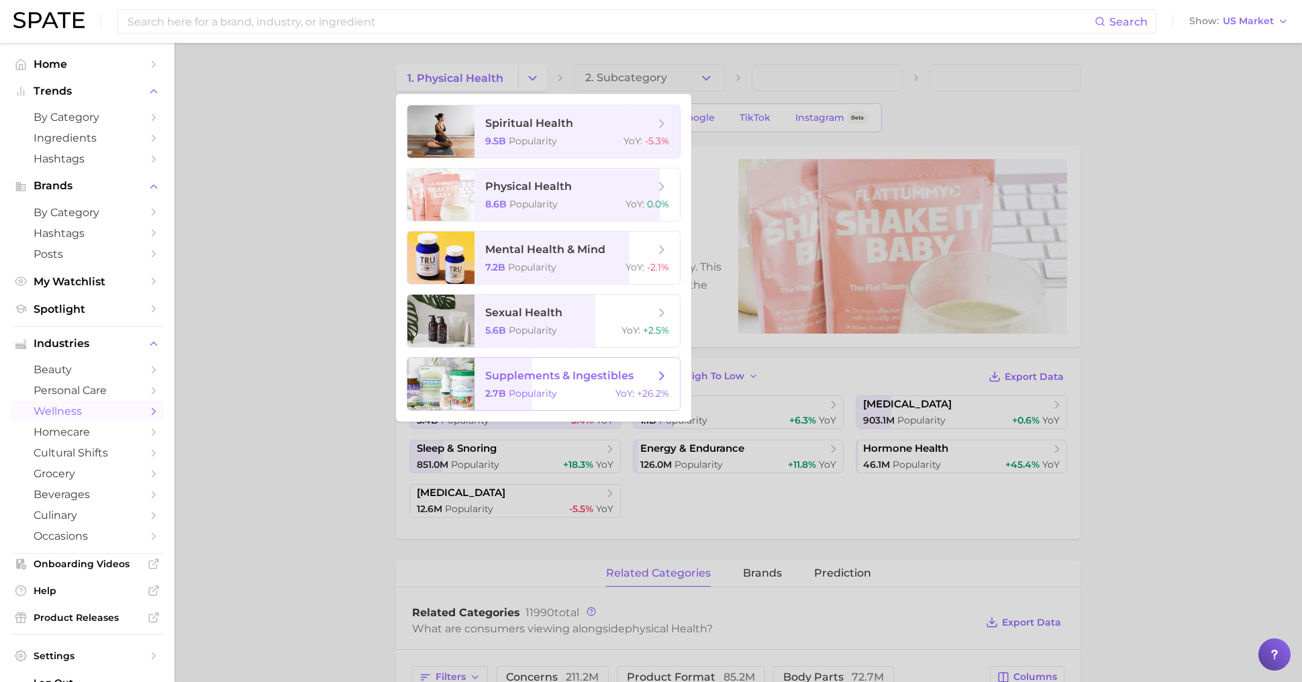
click at [574, 399] on div "2.7b Popularity YoY : +26.2%" at bounding box center [577, 393] width 184 height 12
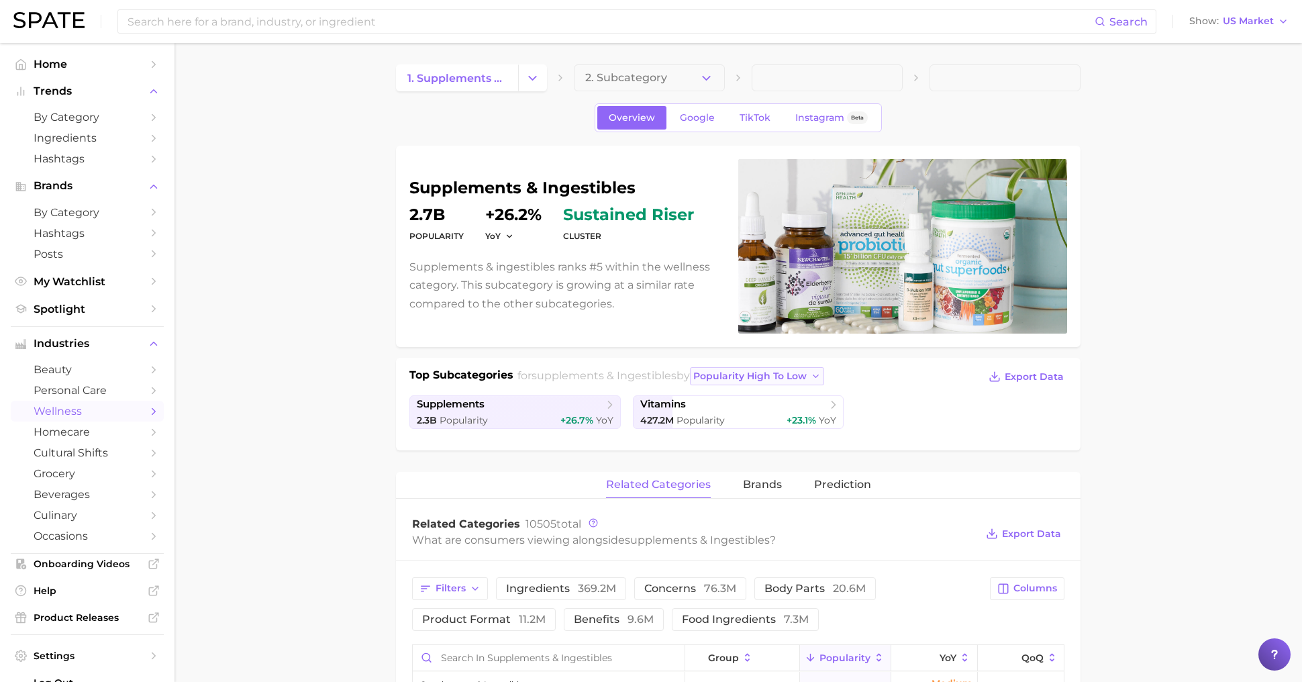
click at [730, 371] on span "popularity high to low" at bounding box center [749, 376] width 113 height 11
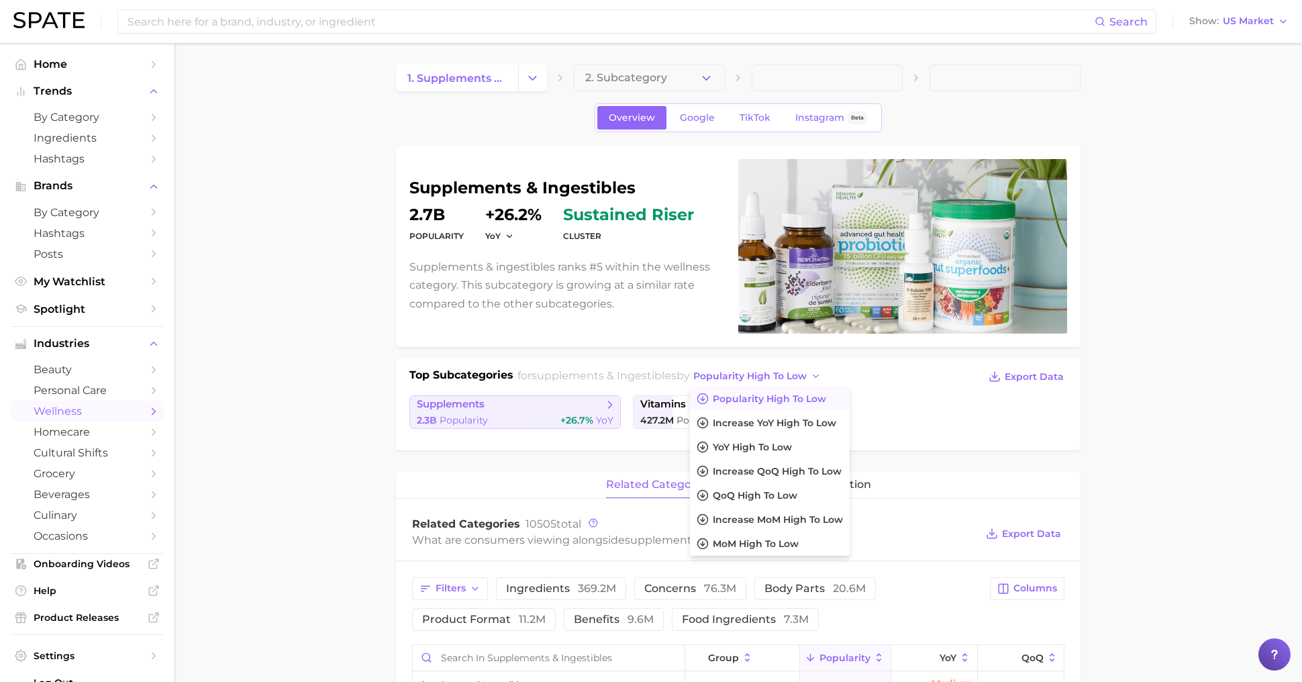
click at [469, 409] on link "supplements 2.3b Popularity +26.7% YoY" at bounding box center [514, 412] width 211 height 34
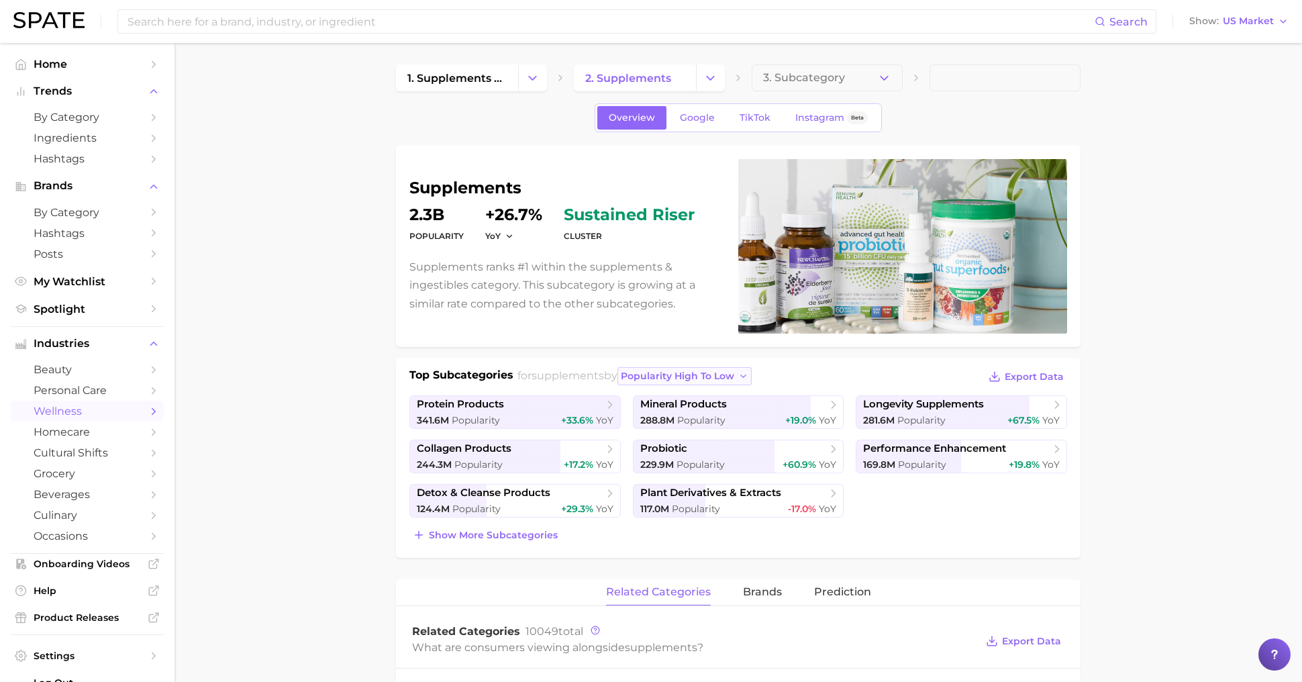
click at [684, 372] on span "popularity high to low" at bounding box center [677, 376] width 113 height 11
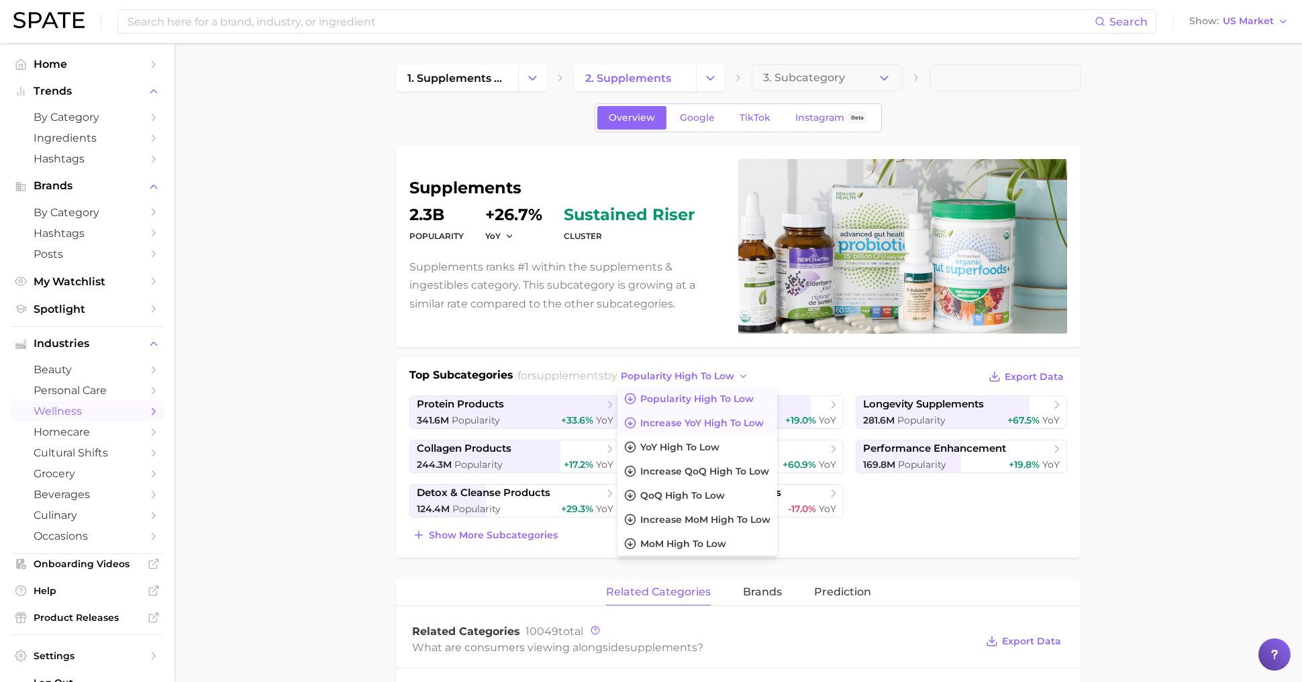
click at [683, 418] on span "Increase YoY high to low" at bounding box center [702, 423] width 124 height 11
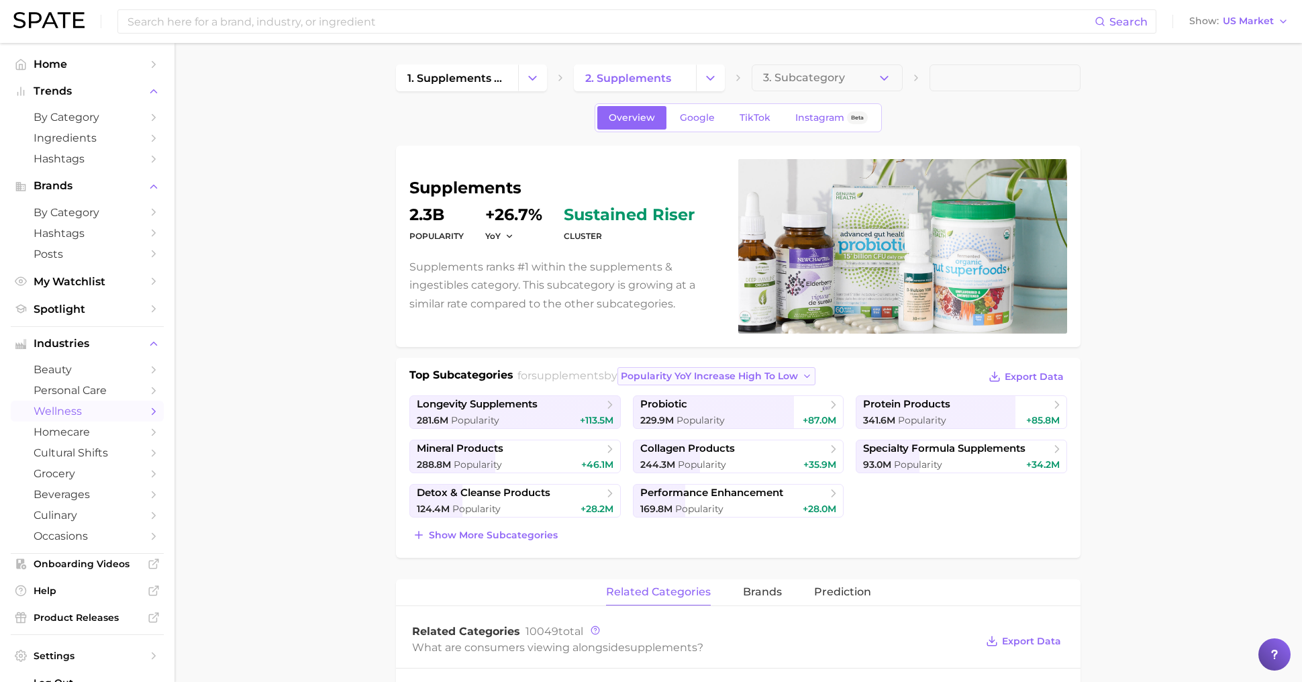
click at [744, 379] on span "Popularity YoY increase high to low" at bounding box center [709, 376] width 177 height 11
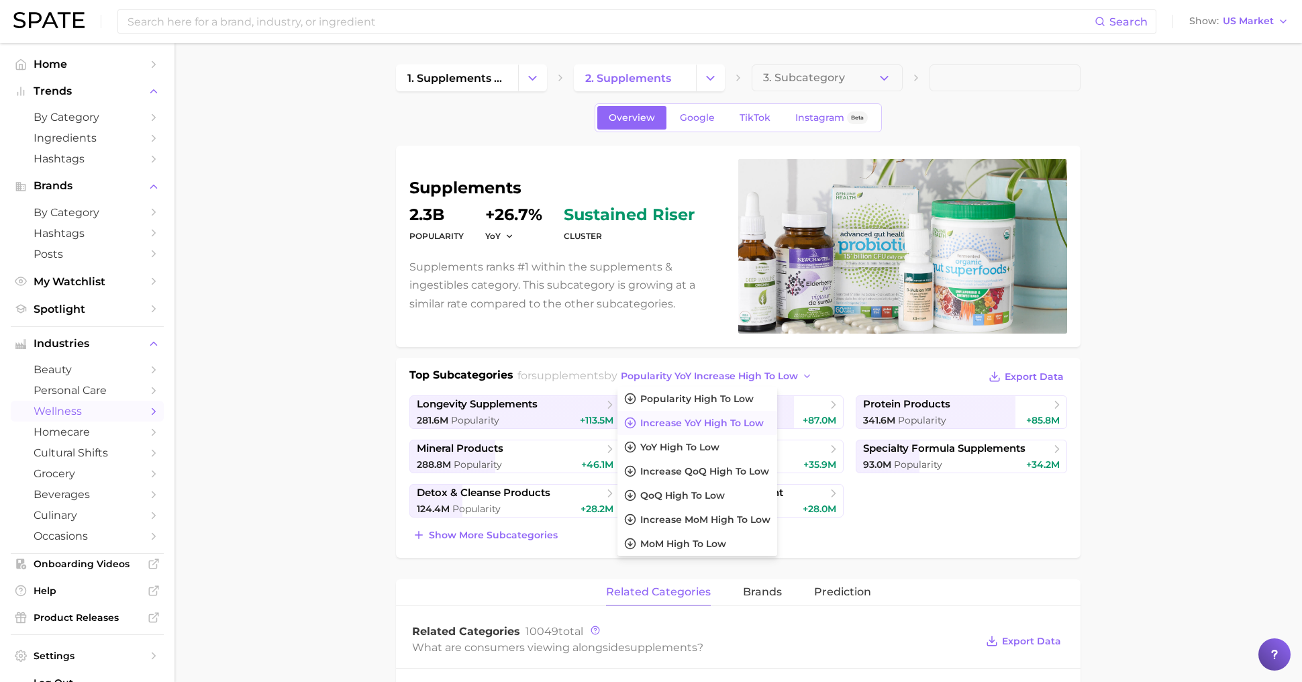
click at [732, 420] on span "Increase YoY high to low" at bounding box center [702, 423] width 124 height 11
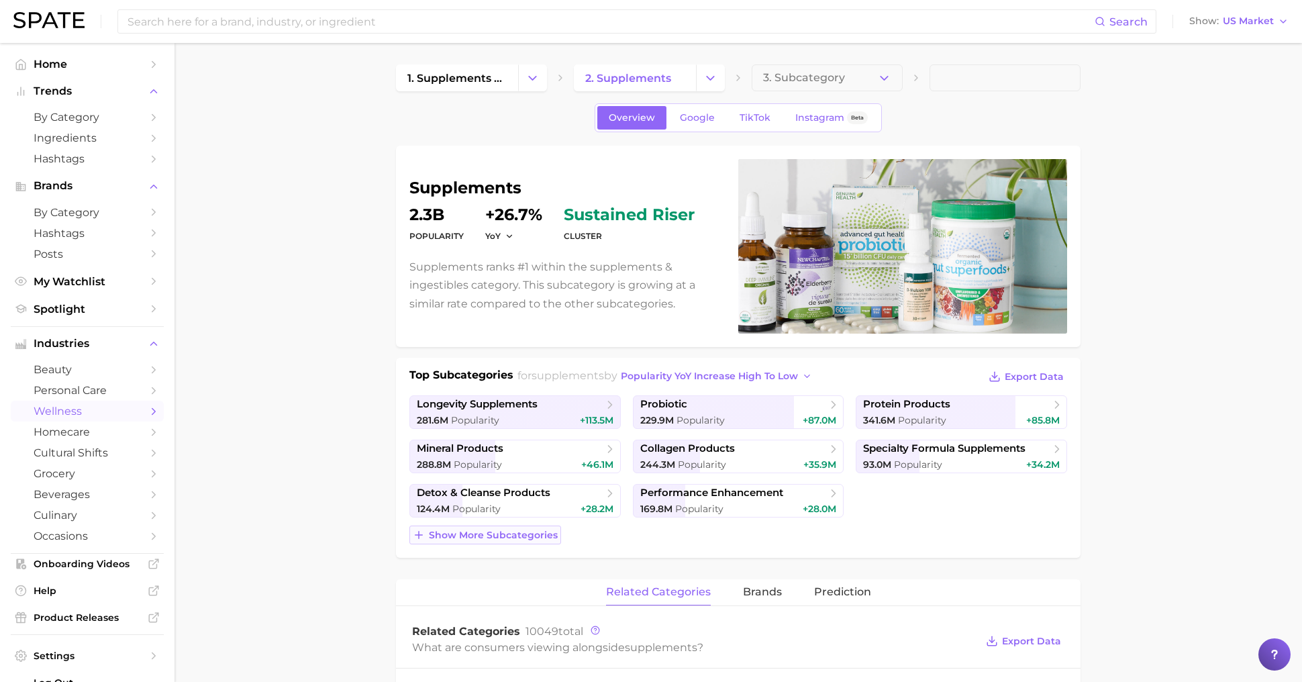
click at [498, 526] on button "Show more subcategories" at bounding box center [485, 535] width 152 height 19
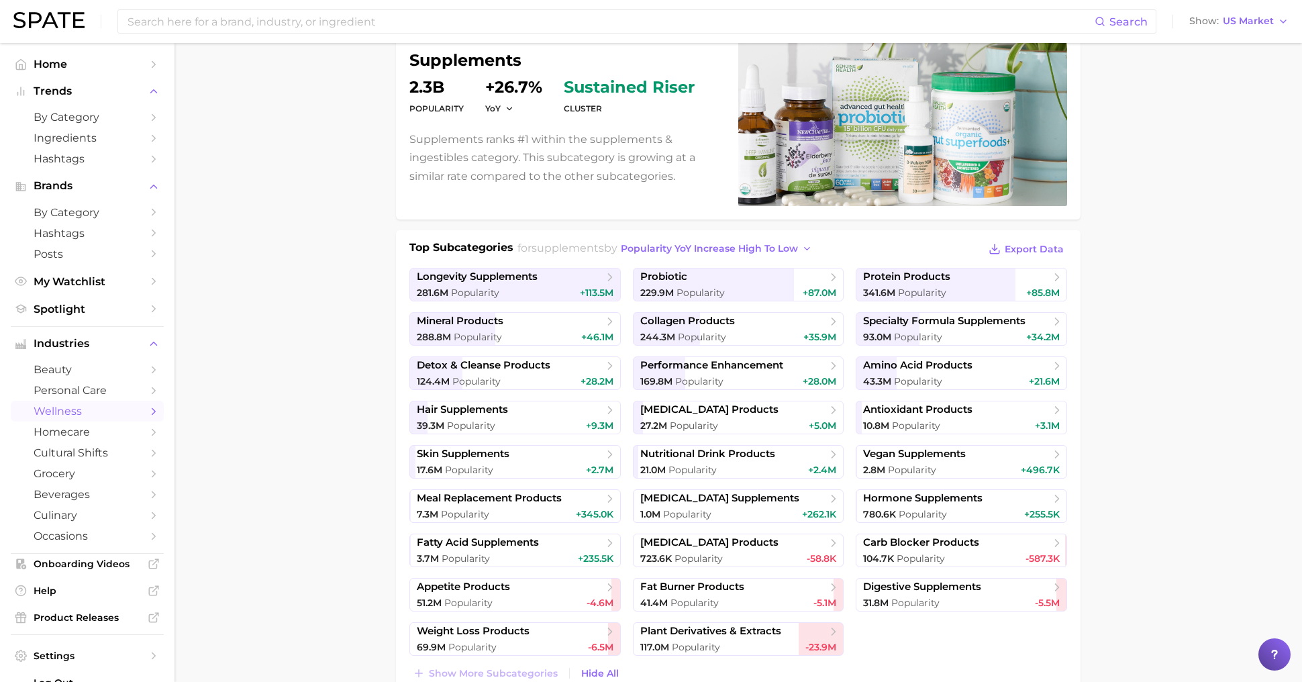
scroll to position [140, 0]
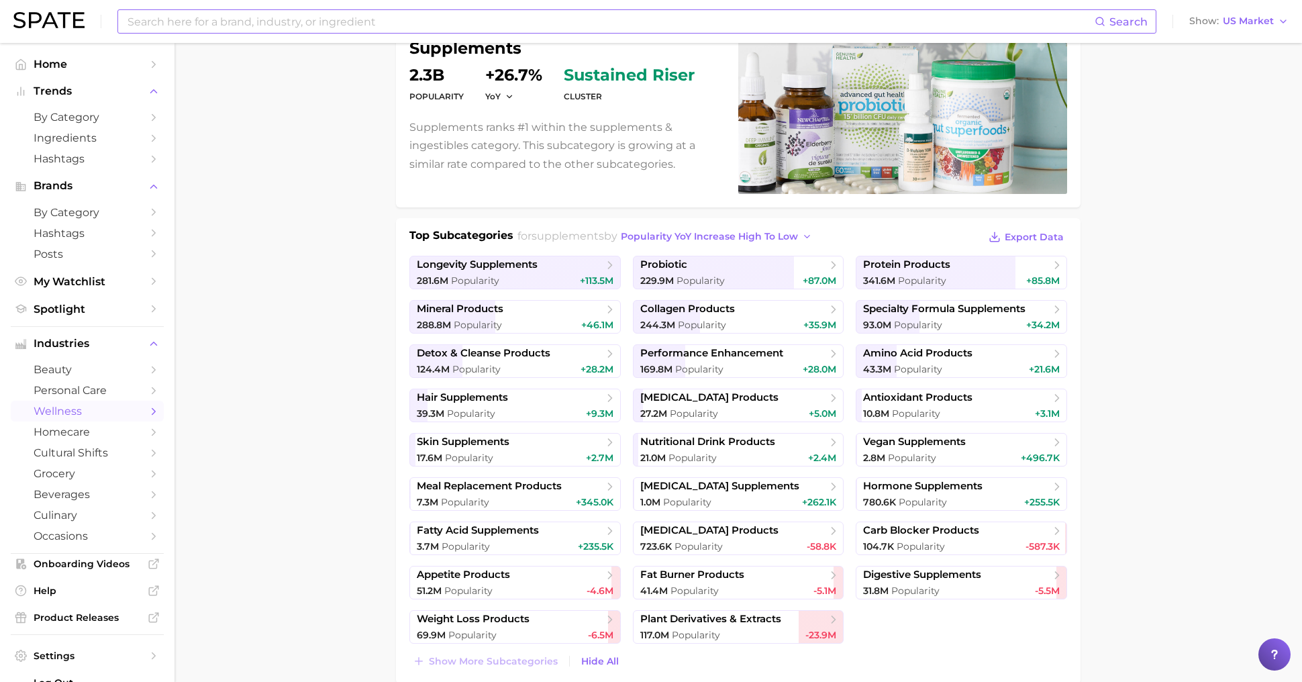
click at [205, 19] on input at bounding box center [610, 21] width 969 height 23
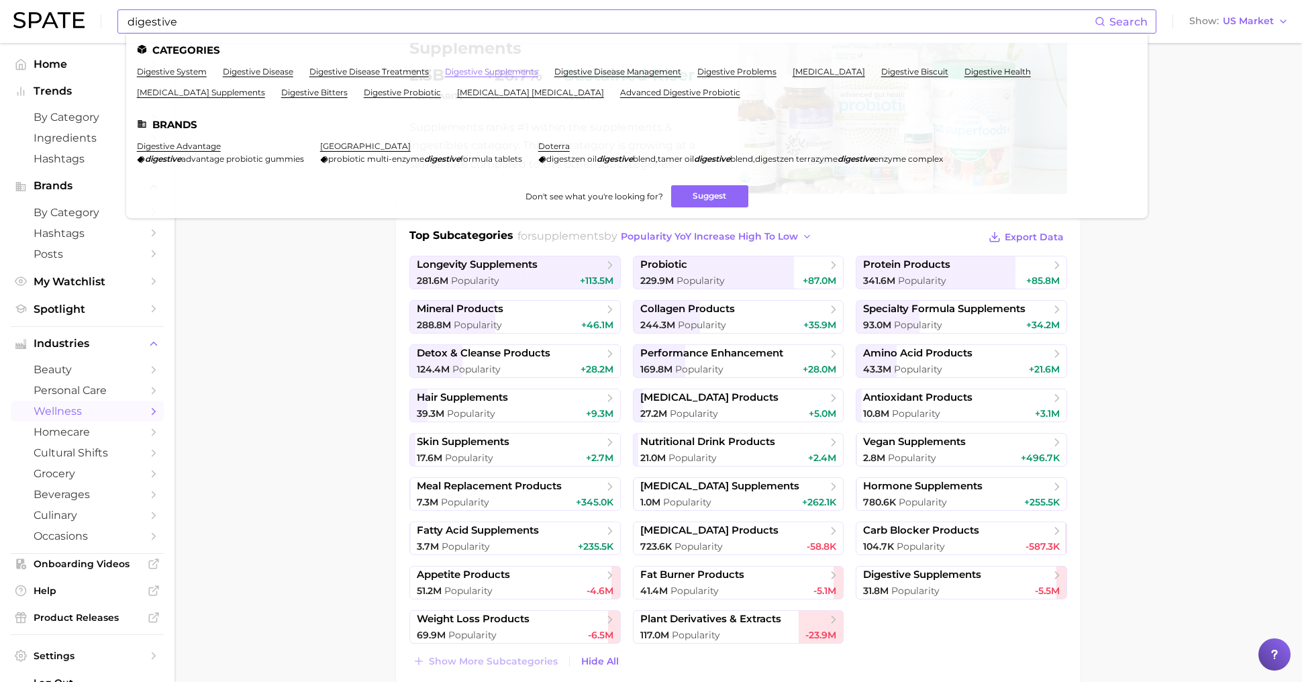
click at [493, 71] on link "digestive supplements" at bounding box center [491, 71] width 93 height 10
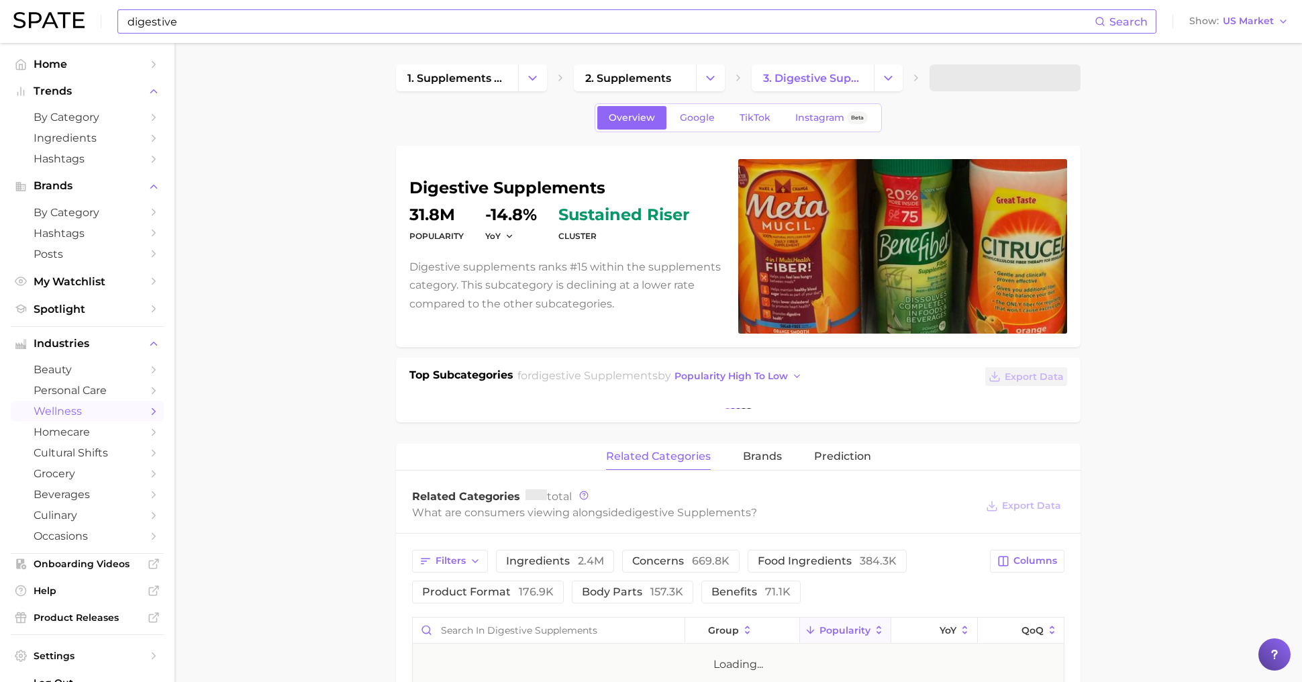
scroll to position [12, 0]
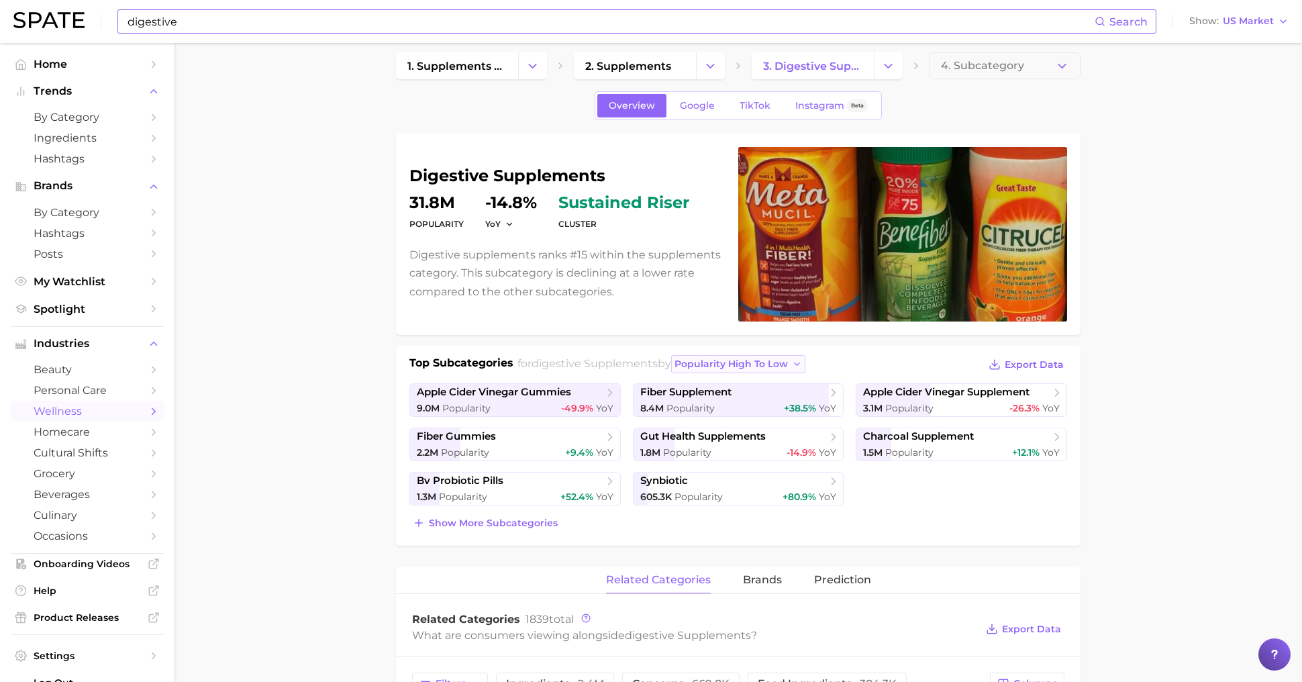
click at [740, 358] on span "popularity high to low" at bounding box center [731, 363] width 113 height 11
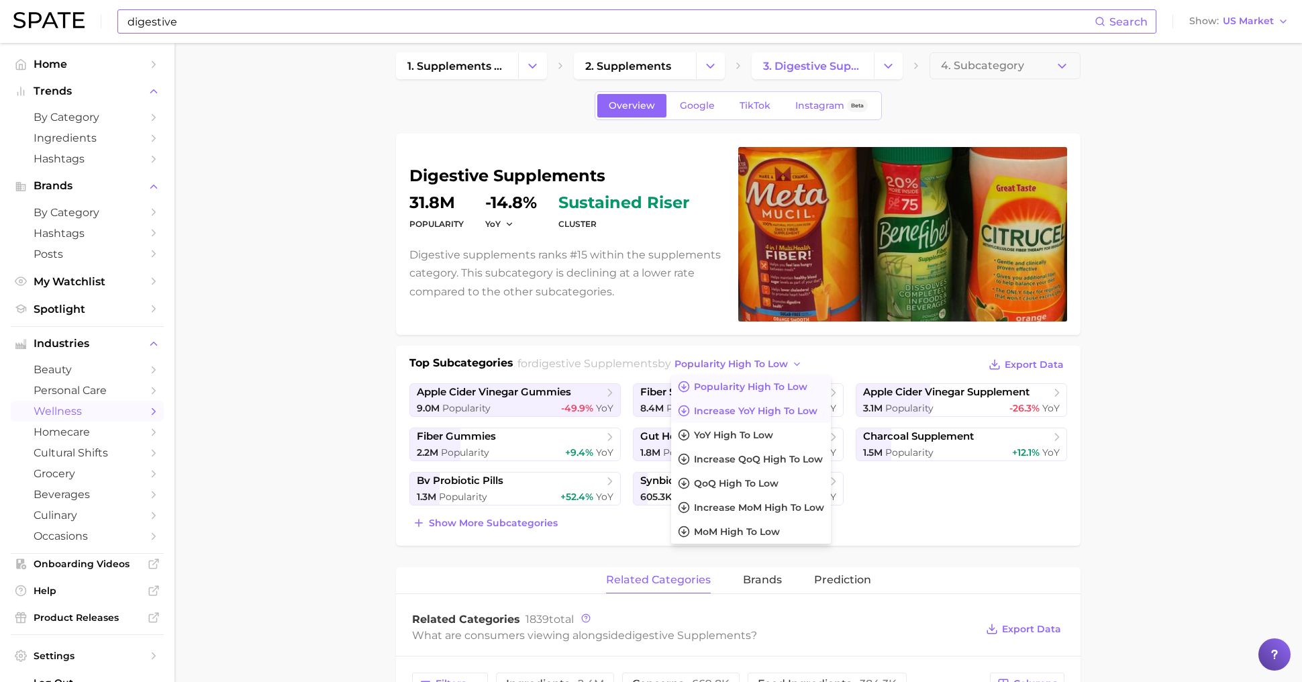
click at [747, 407] on span "Increase YoY high to low" at bounding box center [756, 410] width 124 height 11
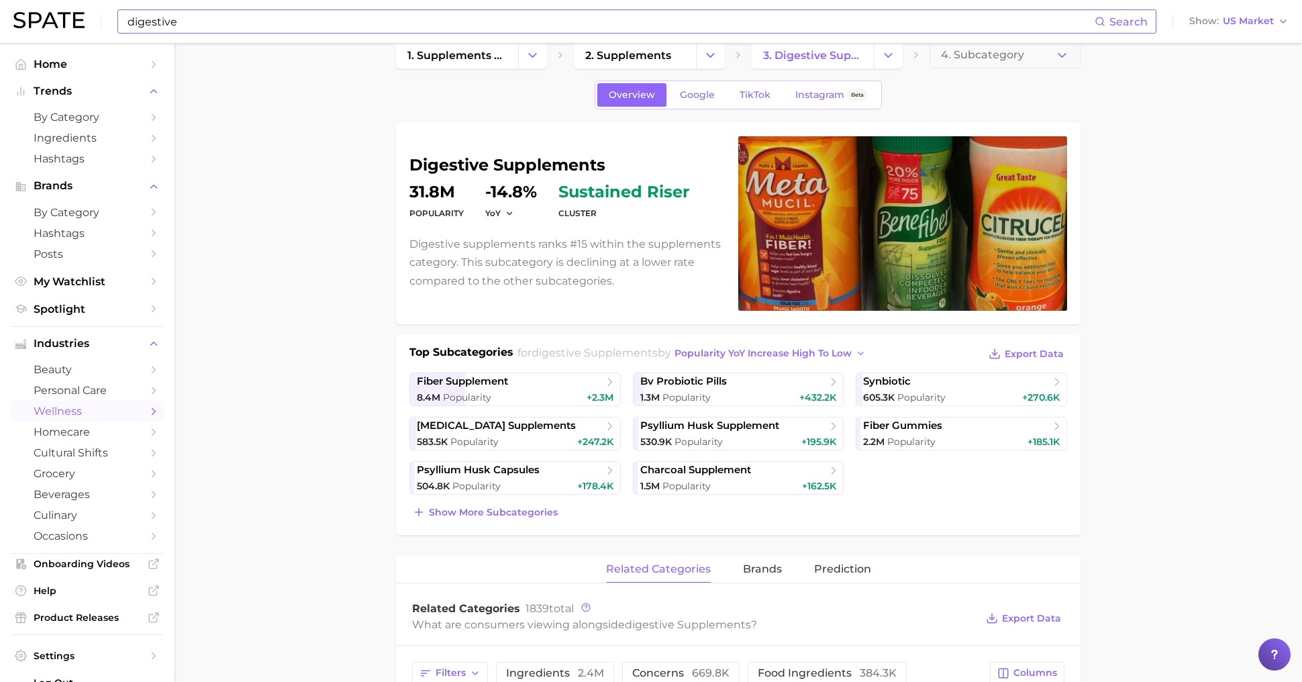
scroll to position [34, 0]
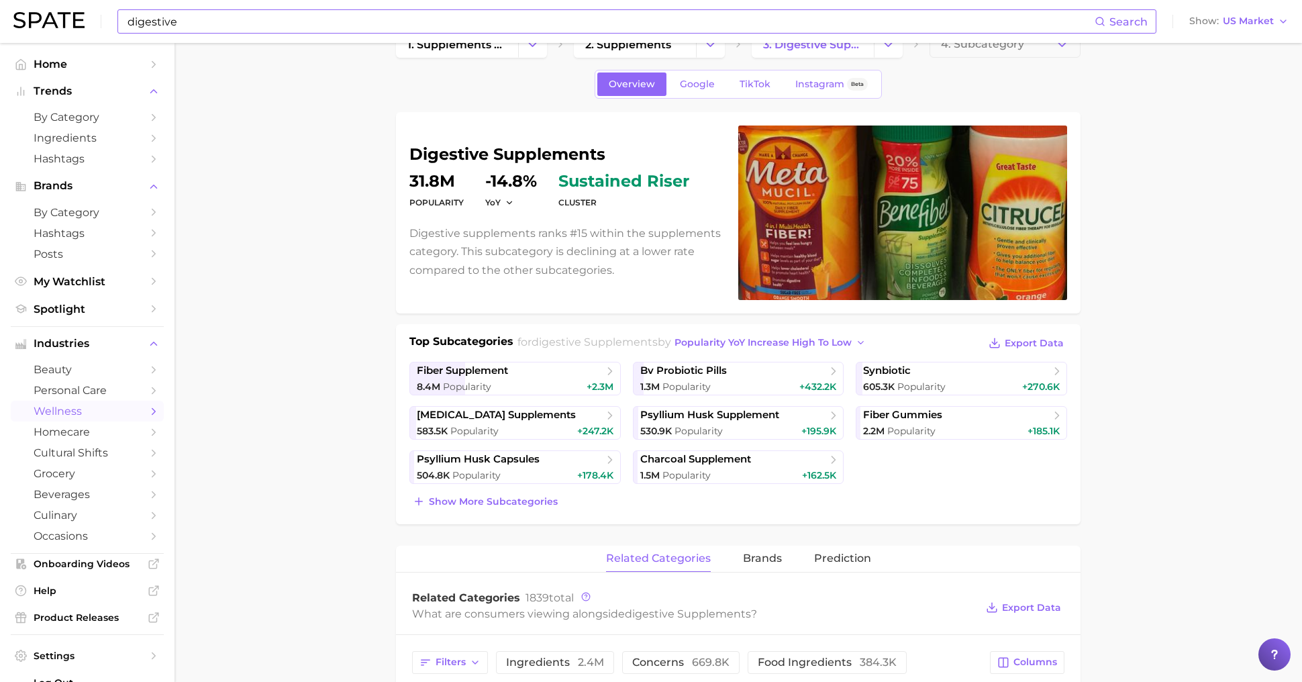
click at [336, 15] on input "digestive" at bounding box center [610, 21] width 969 height 23
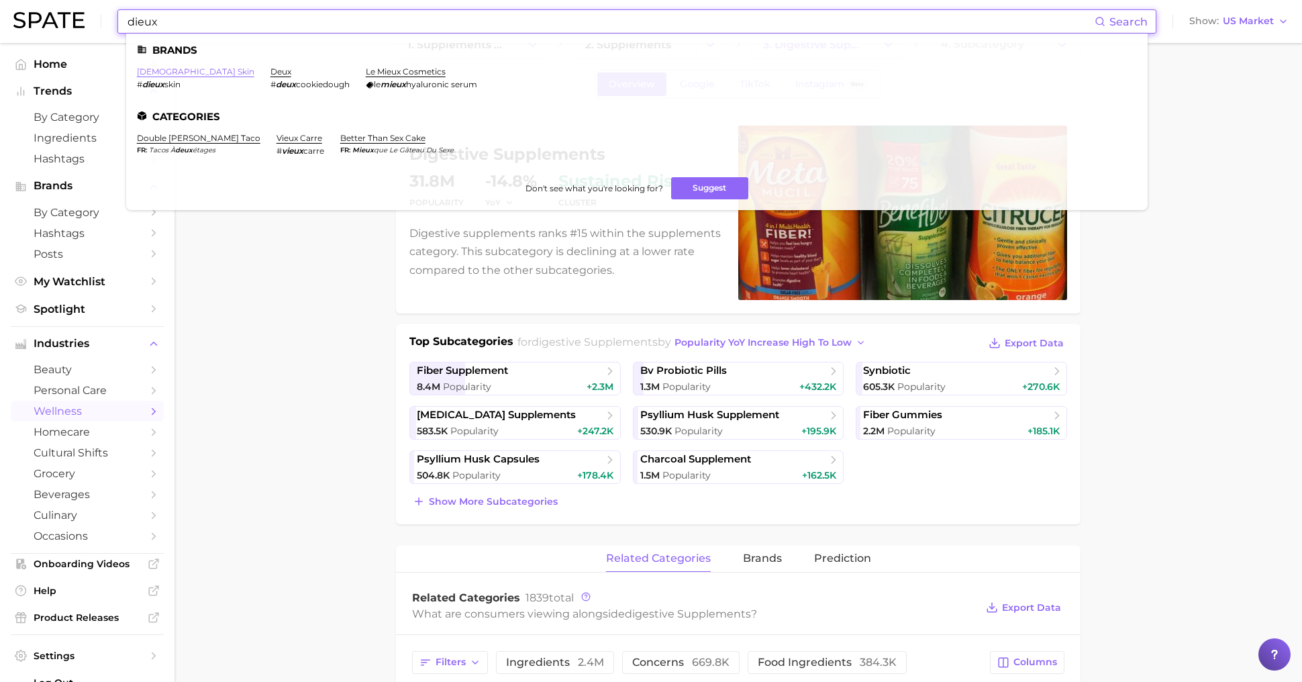
type input "dieux"
click at [162, 70] on link "[DEMOGRAPHIC_DATA] skin" at bounding box center [195, 71] width 117 height 10
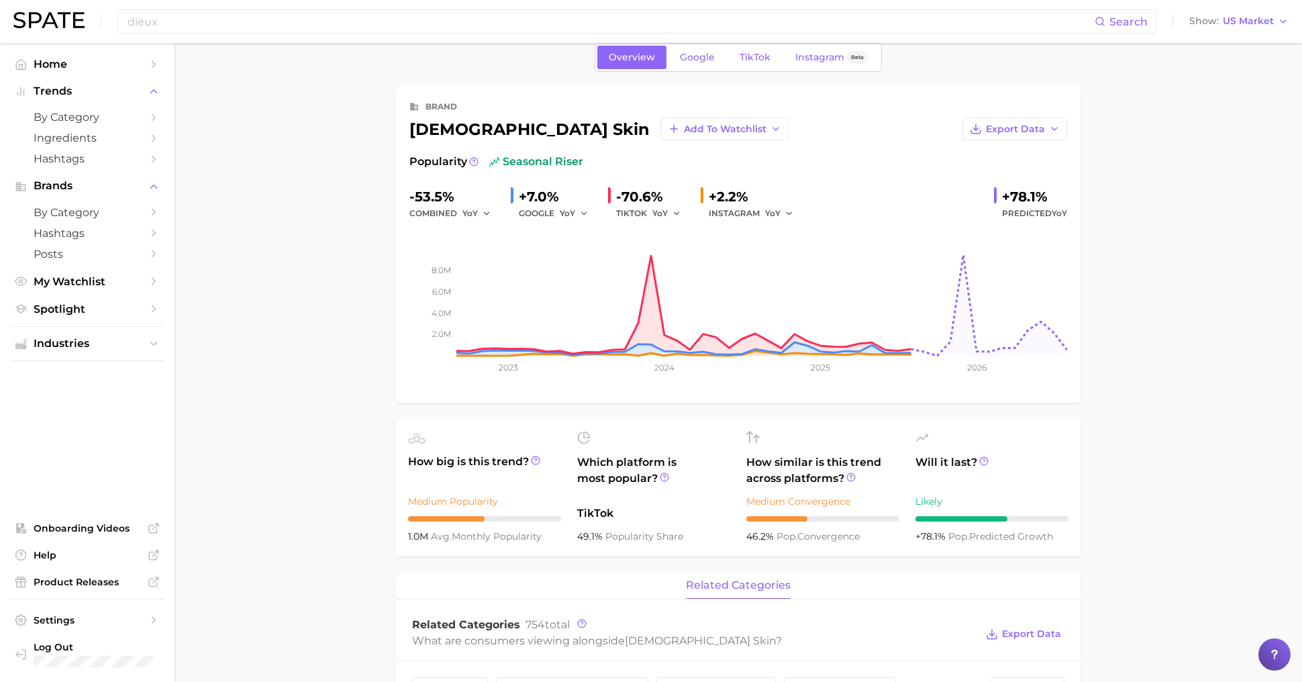
scroll to position [22, 0]
click at [746, 57] on span "TikTok" at bounding box center [755, 56] width 31 height 11
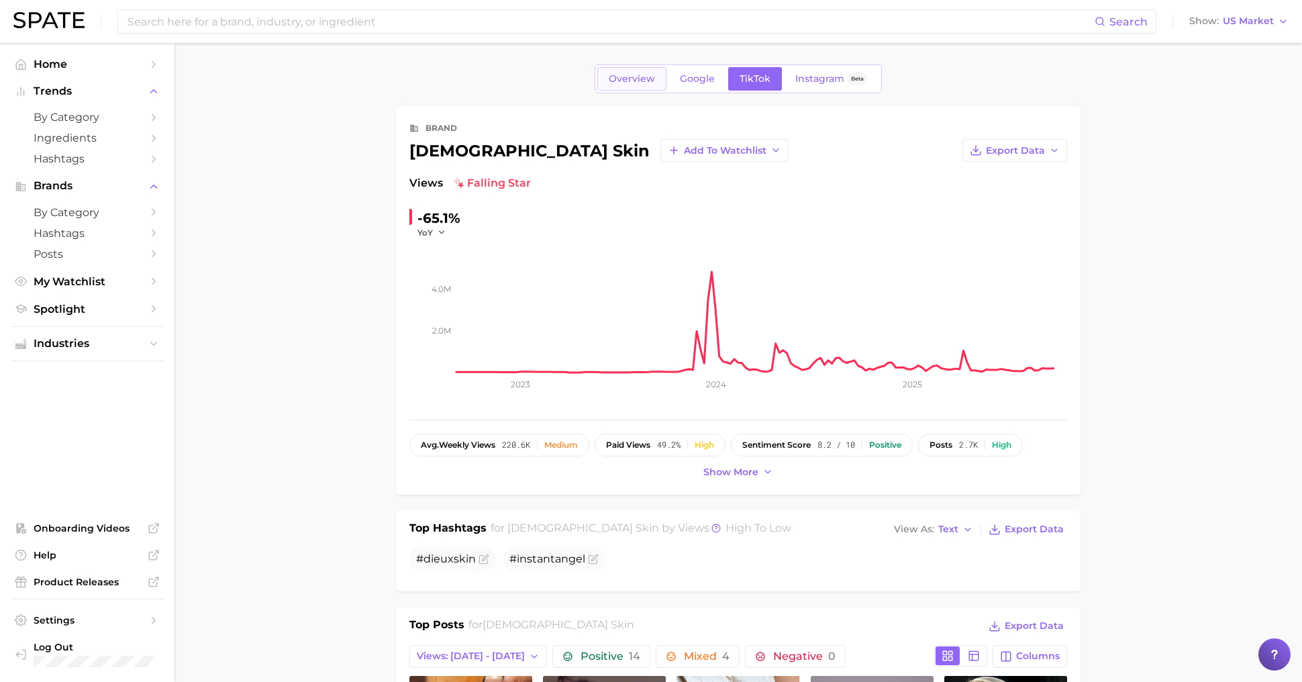
click at [619, 87] on link "Overview" at bounding box center [631, 78] width 69 height 23
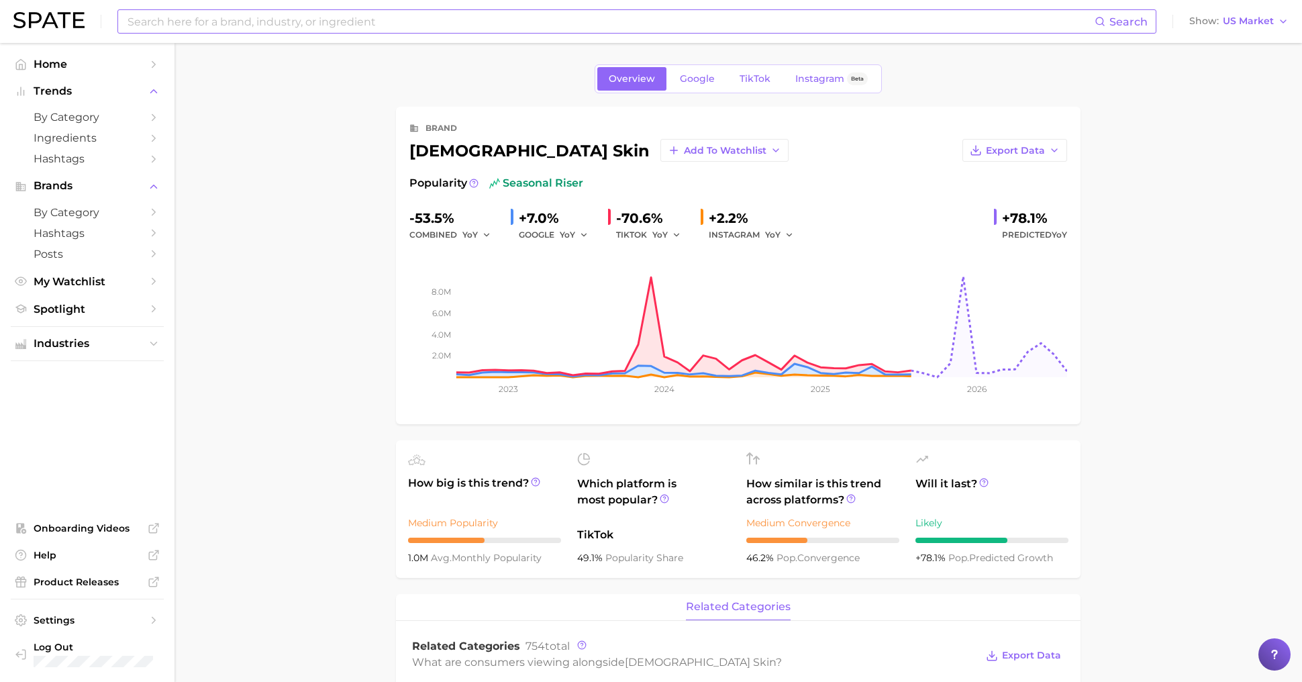
click at [161, 31] on input at bounding box center [610, 21] width 969 height 23
